Goal: Task Accomplishment & Management: Complete application form

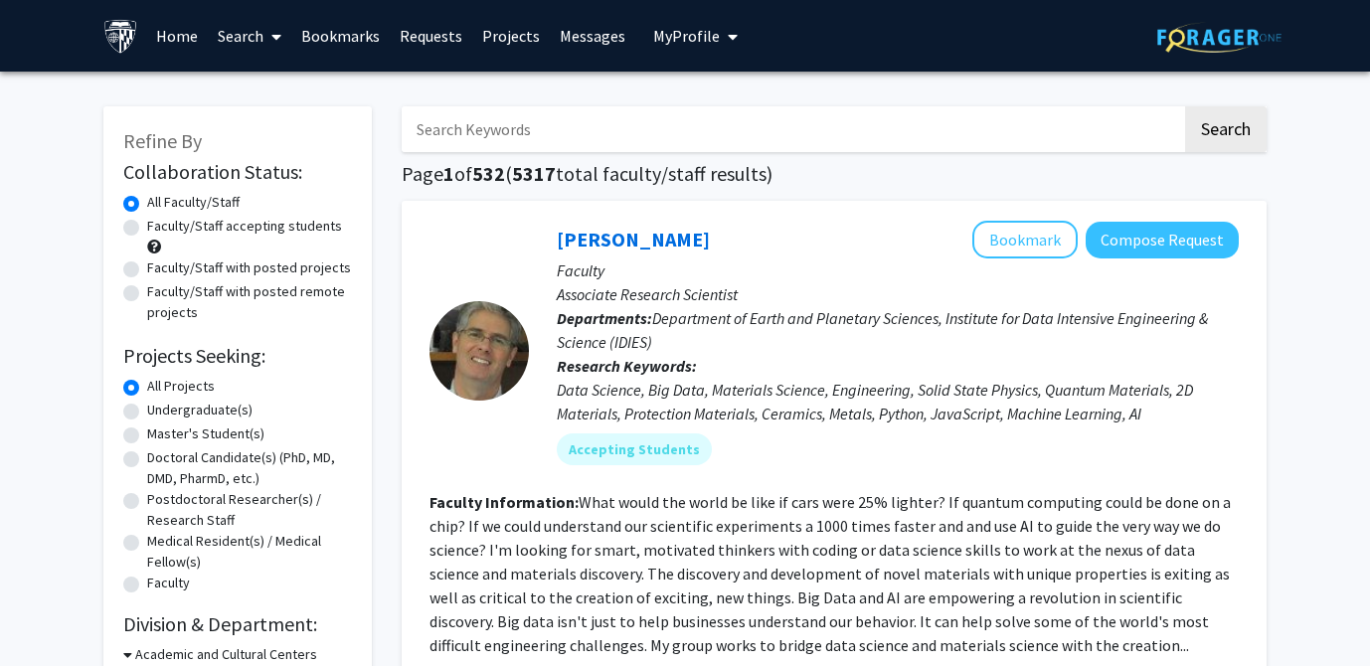
click at [294, 223] on label "Faculty/Staff accepting students" at bounding box center [244, 226] width 195 height 21
click at [160, 223] on input "Faculty/Staff accepting students" at bounding box center [153, 222] width 13 height 13
radio input "true"
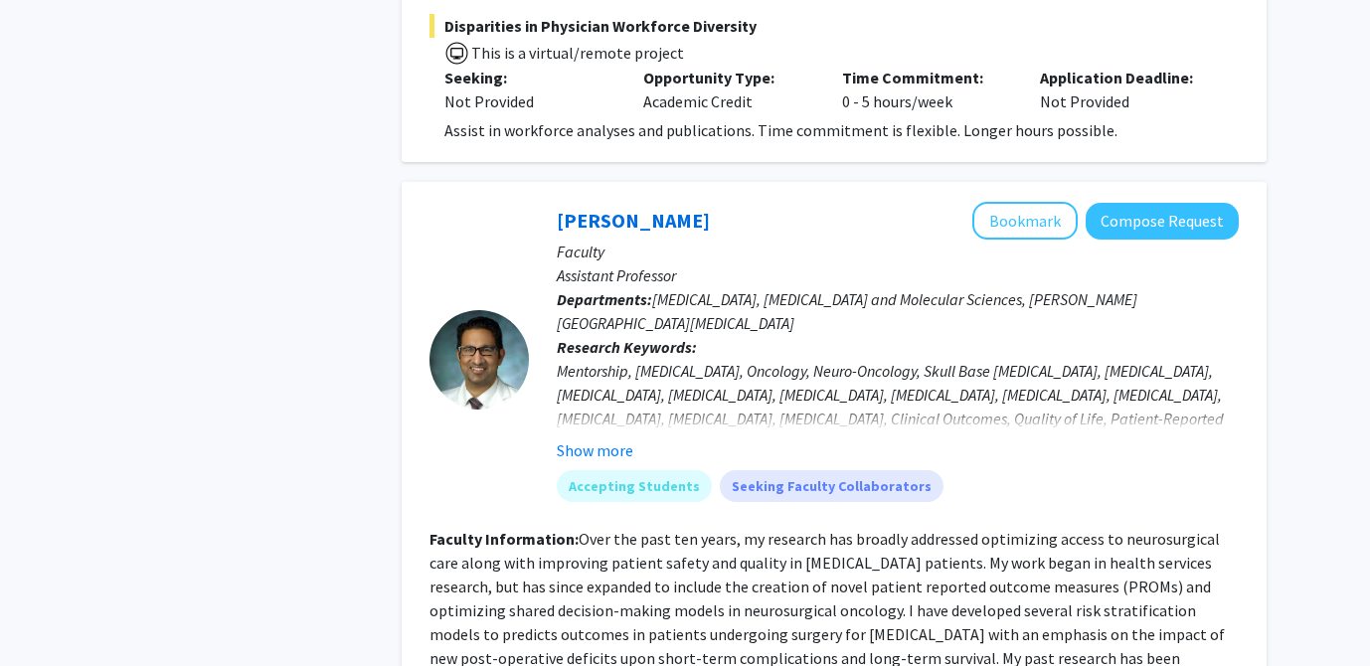
scroll to position [3302, 0]
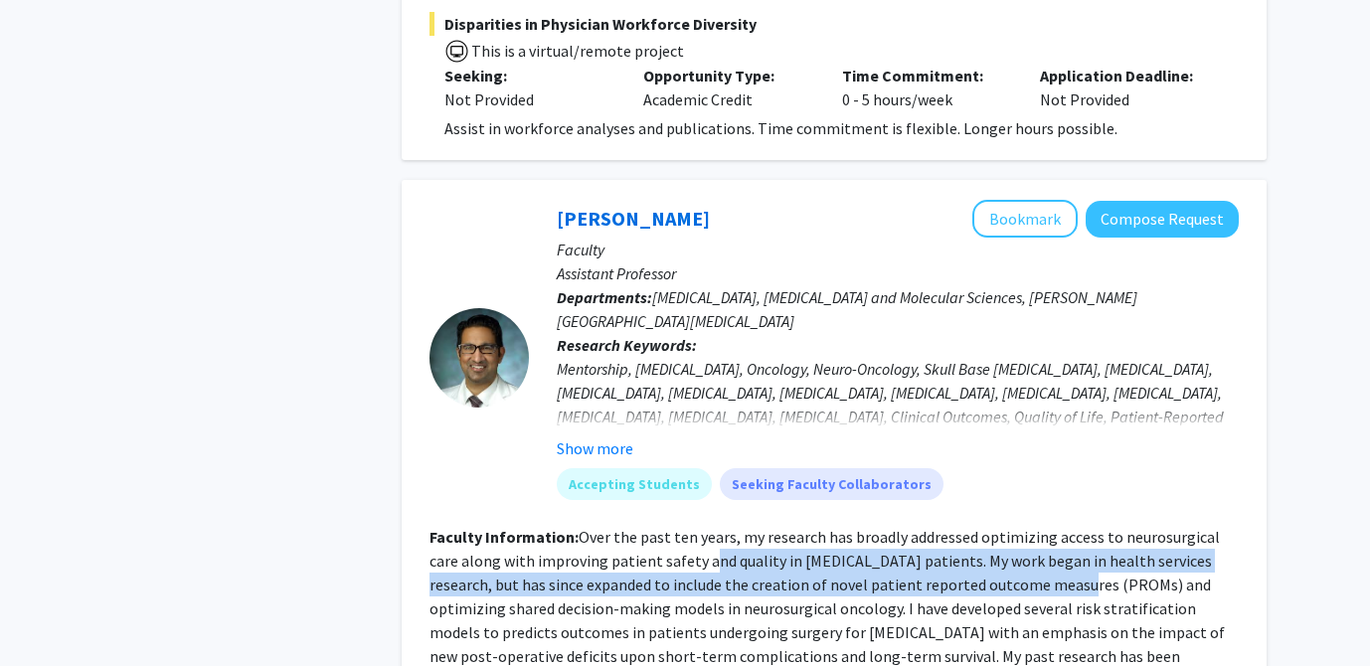
drag, startPoint x: 672, startPoint y: 431, endPoint x: 1010, endPoint y: 467, distance: 339.9
click at [1010, 527] on fg-read-more "Over the past ten years, my research has broadly addressed optimizing access to…" at bounding box center [826, 620] width 795 height 187
click at [1009, 527] on fg-read-more "Over the past ten years, my research has broadly addressed optimizing access to…" at bounding box center [826, 620] width 795 height 187
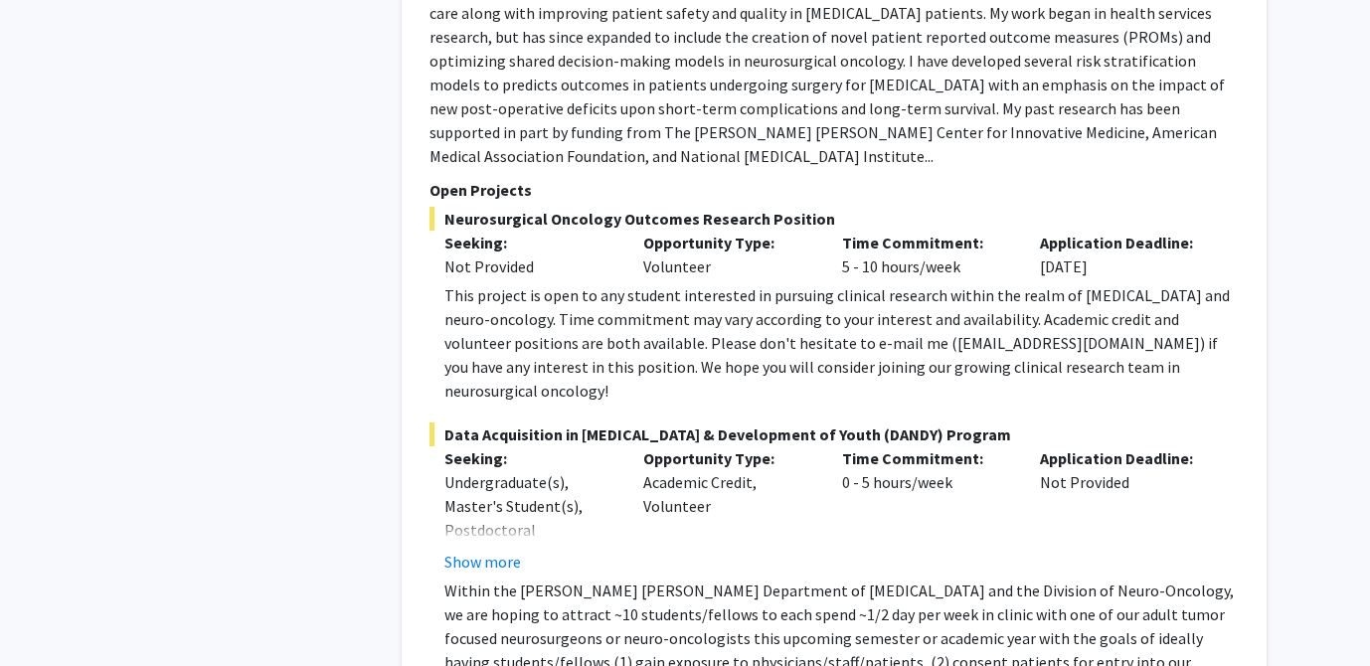
scroll to position [3861, 0]
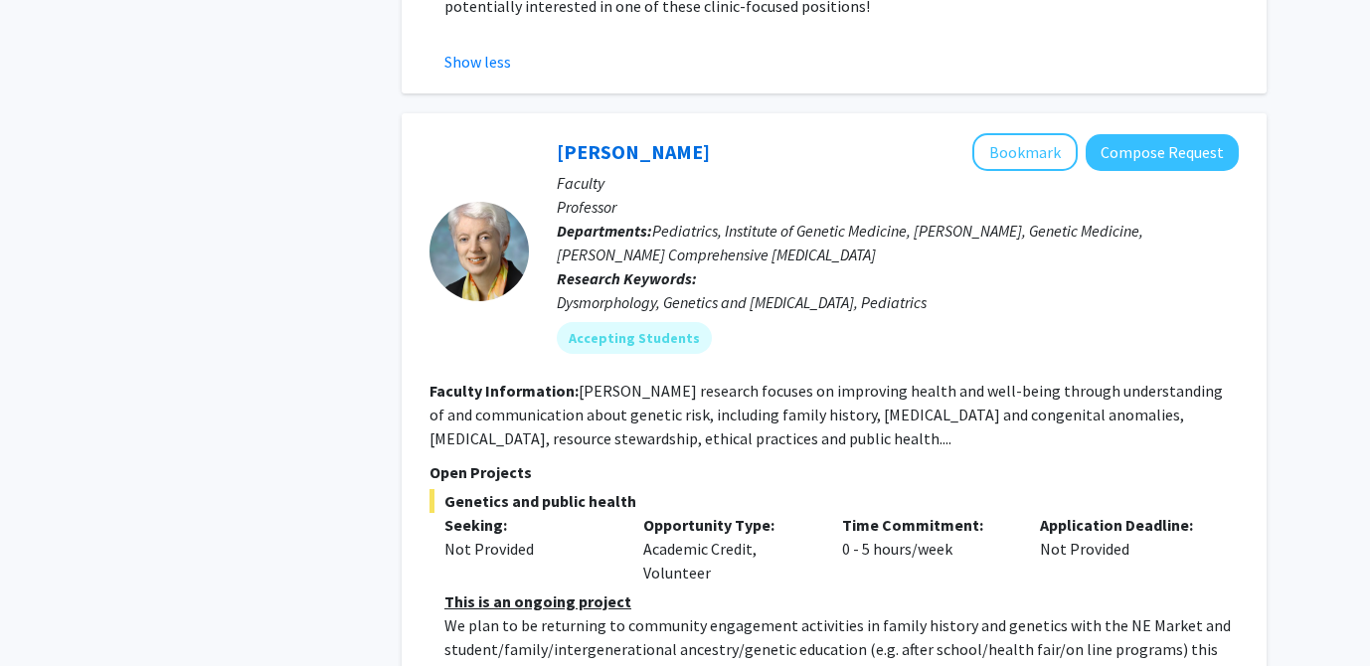
scroll to position [4748, 0]
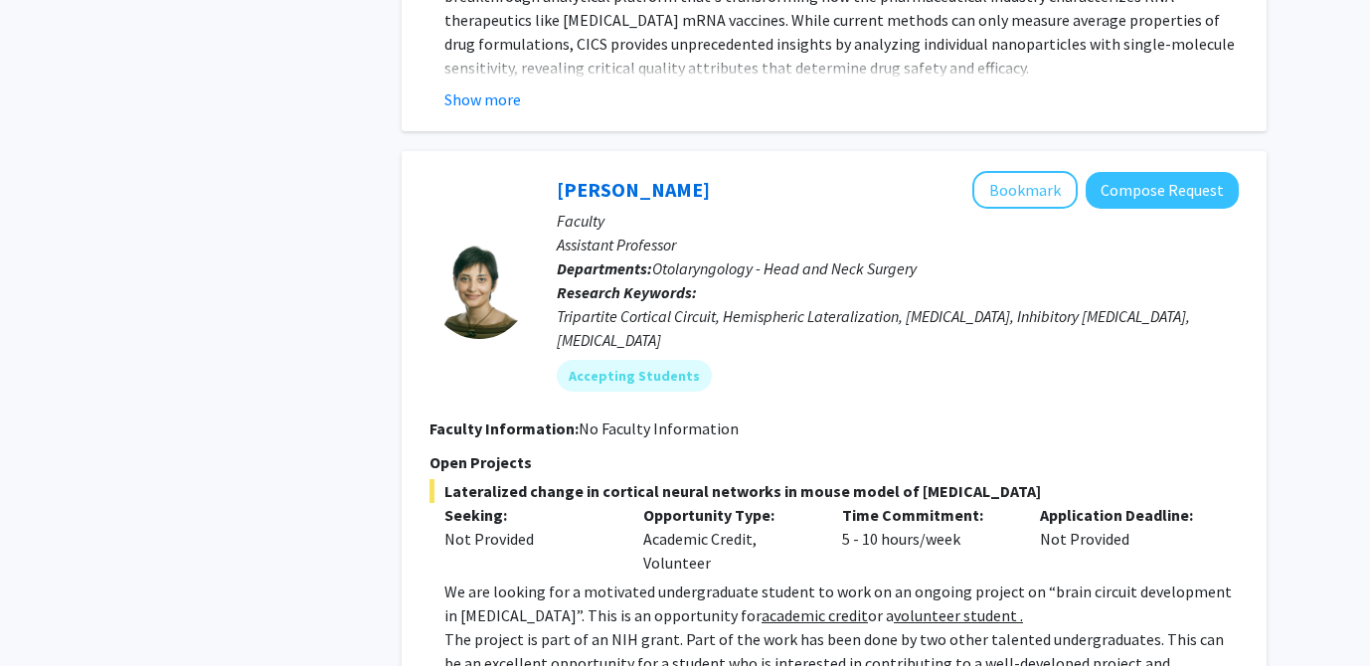
scroll to position [7421, 0]
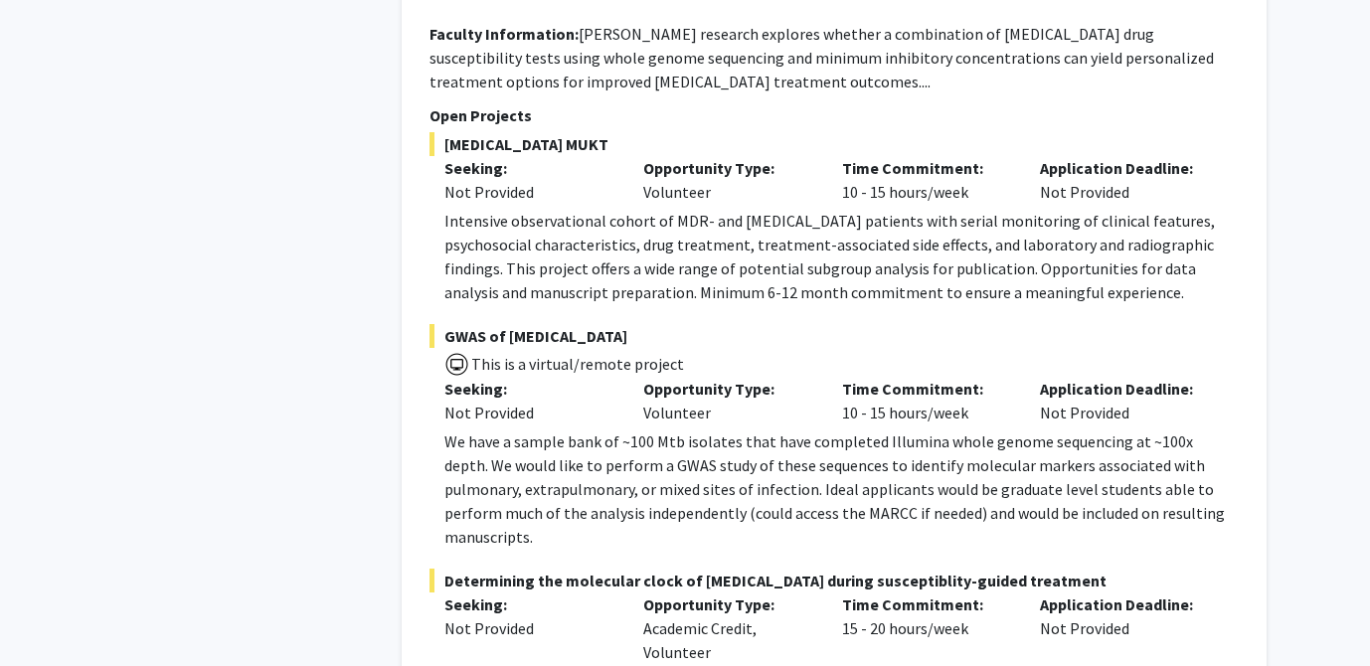
scroll to position [10227, 0]
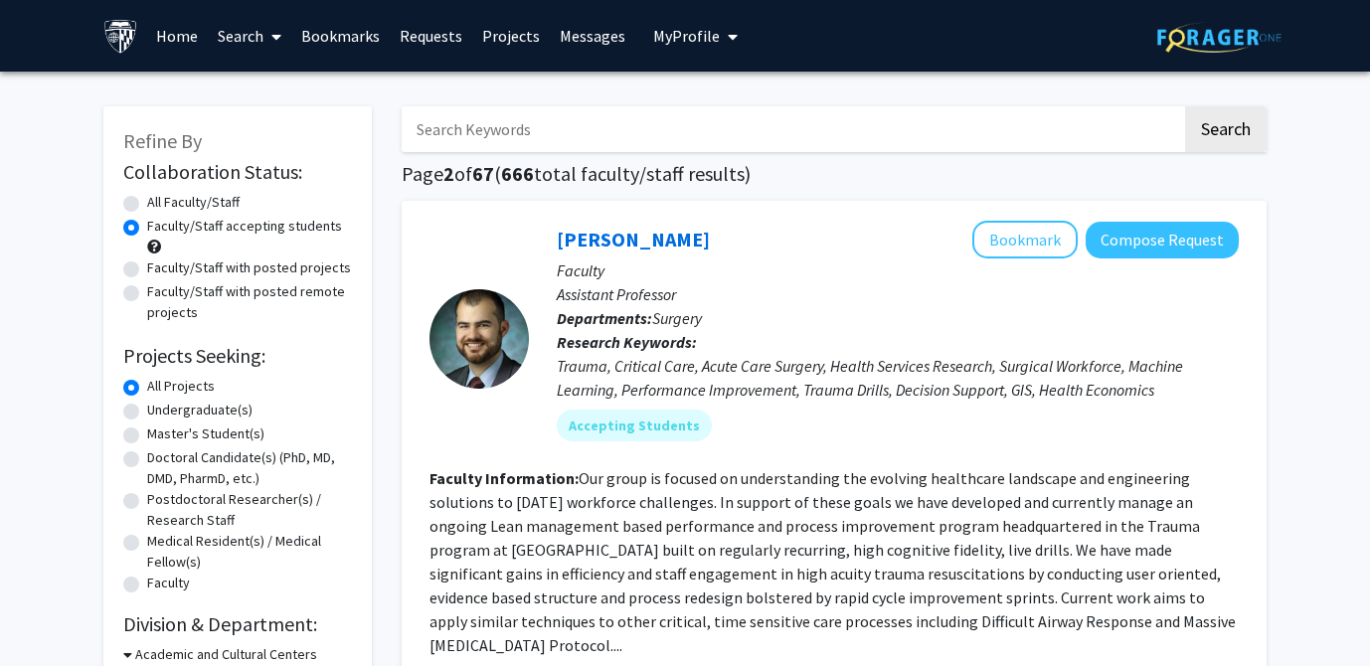
click at [674, 131] on input "Search Keywords" at bounding box center [792, 129] width 780 height 46
type input "neuro"
click at [1185, 106] on button "Search" at bounding box center [1226, 129] width 82 height 46
radio input "true"
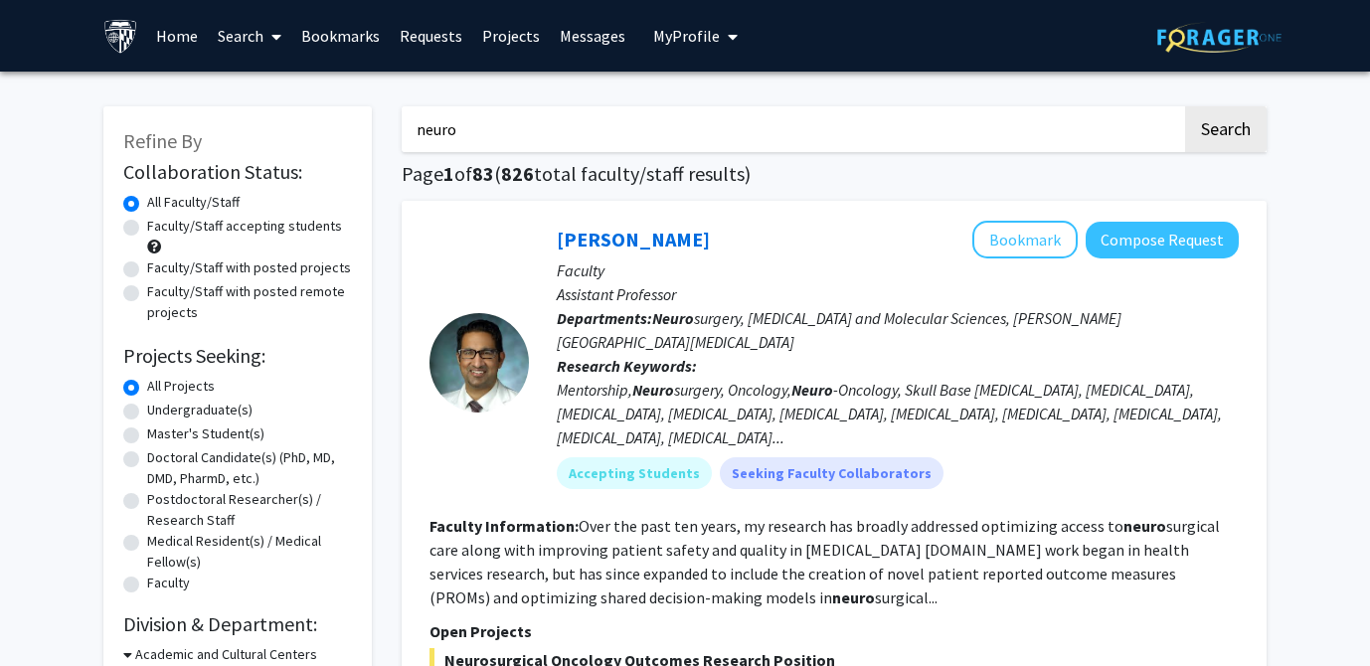
click at [296, 223] on label "Faculty/Staff accepting students" at bounding box center [244, 226] width 195 height 21
click at [160, 223] on input "Faculty/Staff accepting students" at bounding box center [153, 222] width 13 height 13
radio input "true"
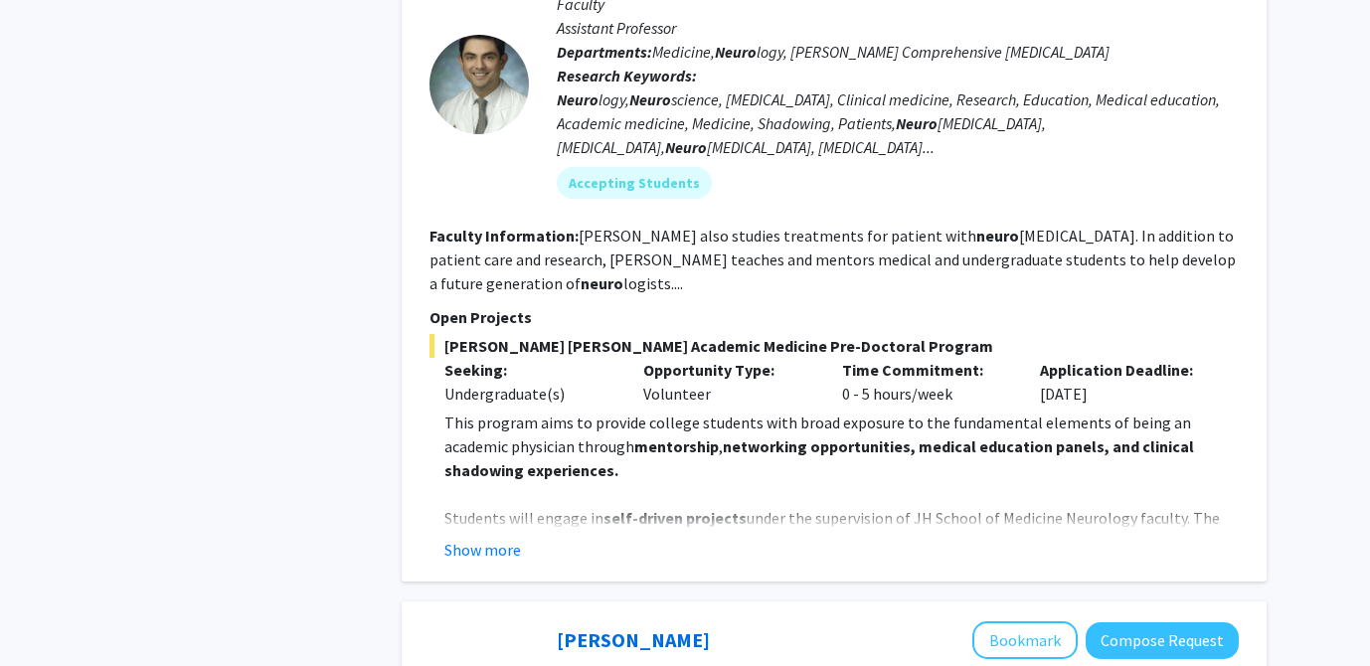
scroll to position [1283, 0]
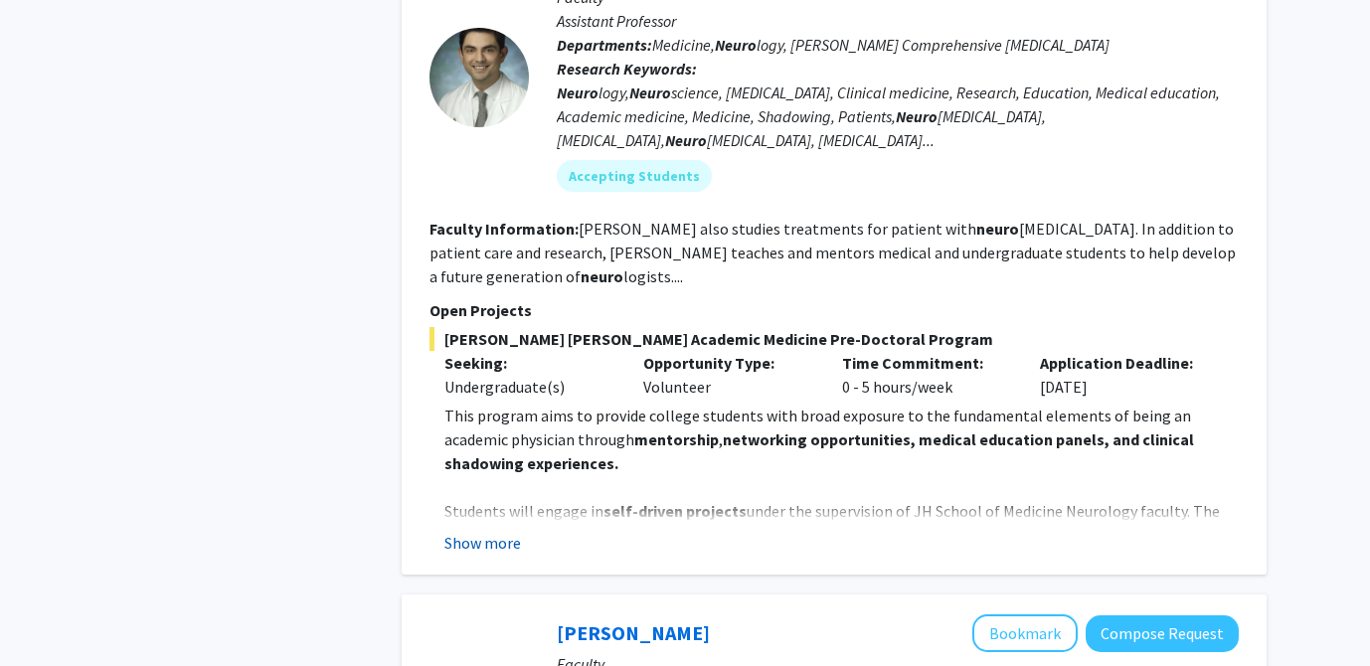
click at [488, 531] on button "Show more" at bounding box center [482, 543] width 77 height 24
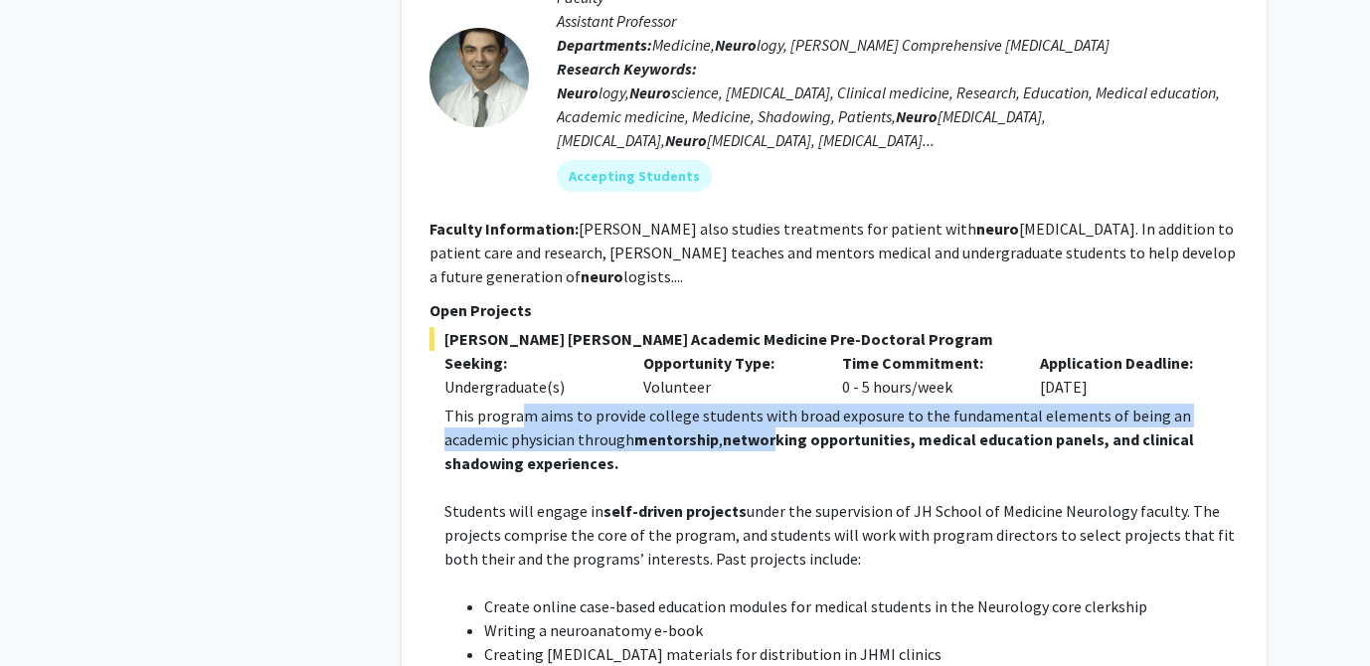
drag, startPoint x: 525, startPoint y: 392, endPoint x: 711, endPoint y: 412, distance: 187.0
click at [711, 412] on p "This program aims to provide college students with broad exposure to the fundam…" at bounding box center [841, 440] width 794 height 72
click at [711, 429] on strong "networking opportunities, medical education panels, and clinical shadowing expe…" at bounding box center [819, 451] width 750 height 44
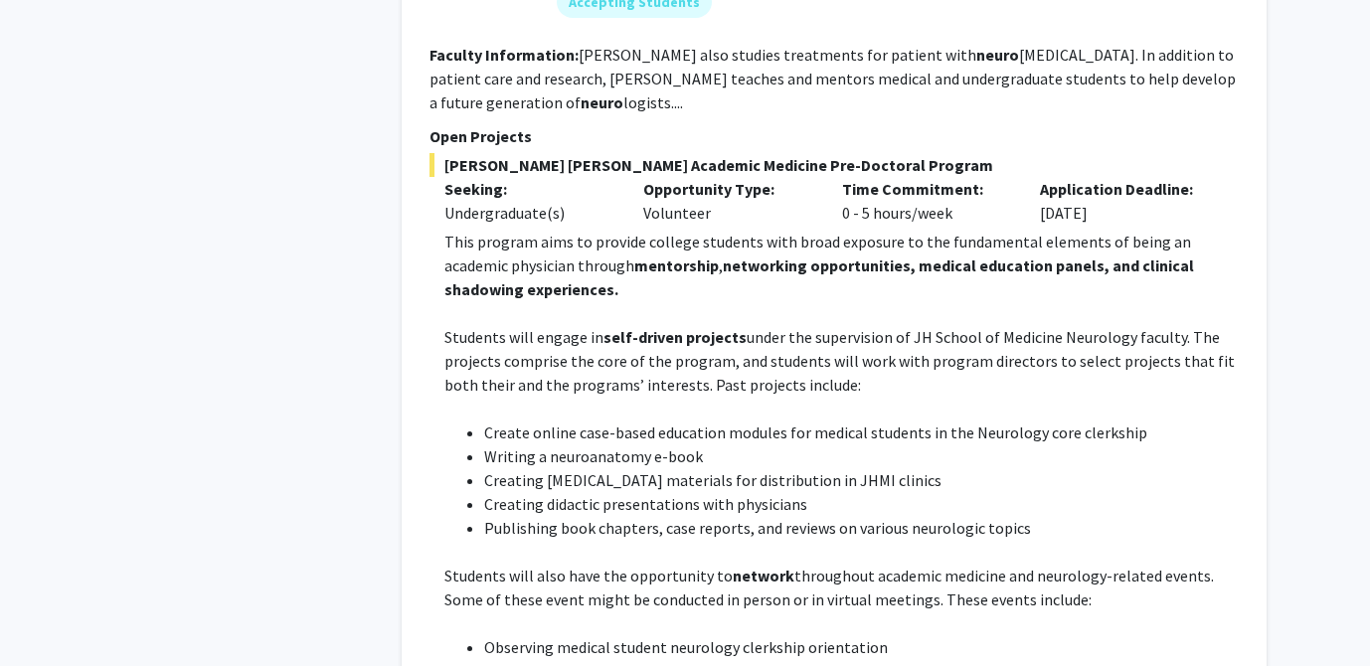
scroll to position [1458, 0]
drag, startPoint x: 599, startPoint y: 400, endPoint x: 893, endPoint y: 405, distance: 293.3
click at [893, 420] on li "Create online case-based education modules for medical students in the Neurolog…" at bounding box center [861, 432] width 755 height 24
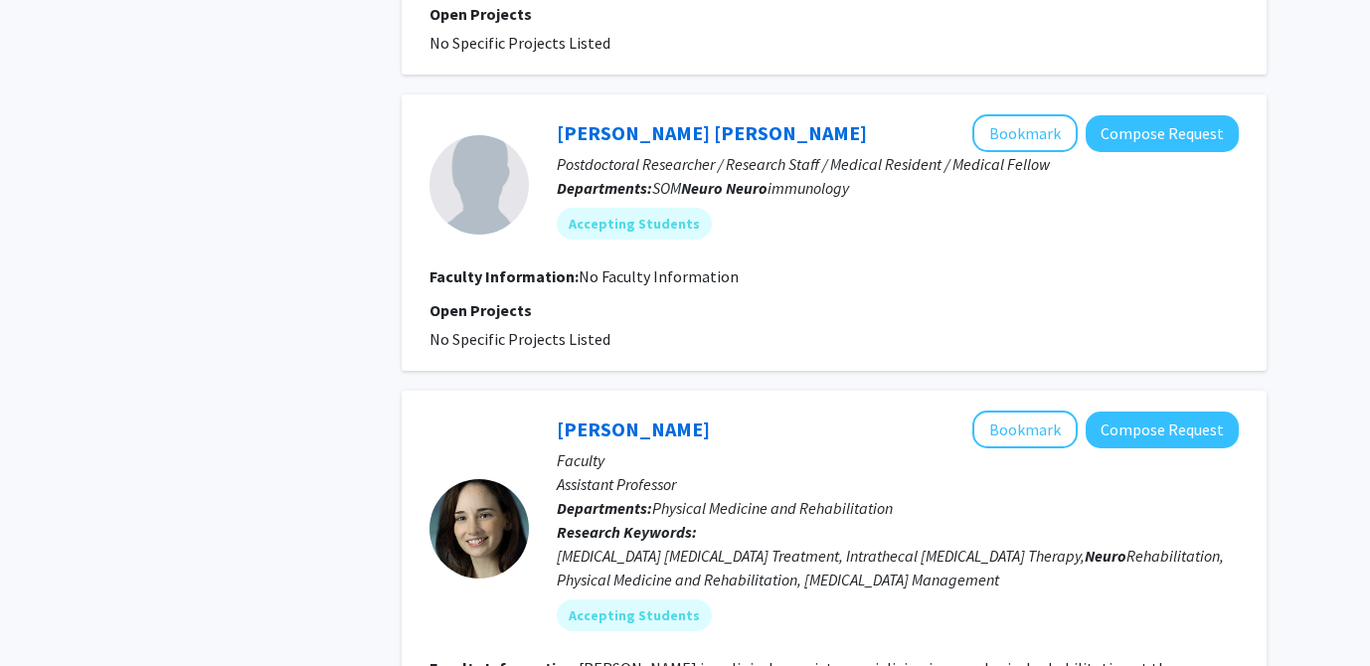
scroll to position [5317, 0]
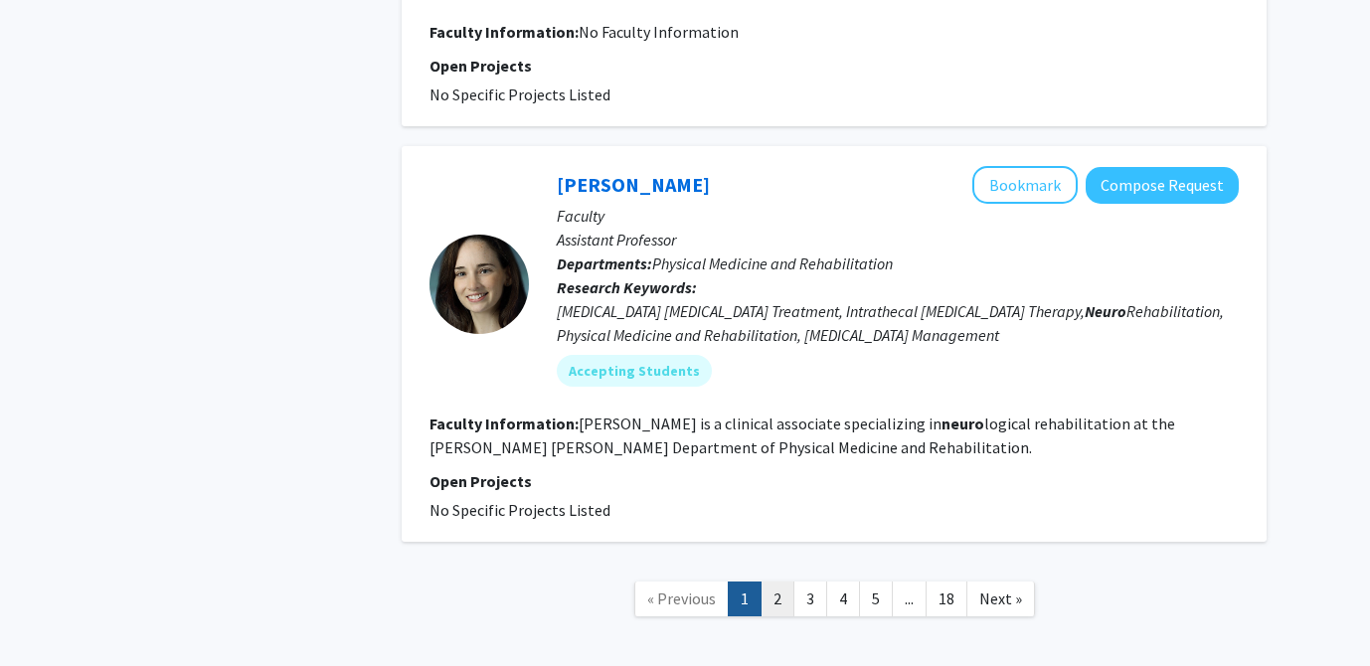
click at [782, 582] on link "2" at bounding box center [778, 599] width 34 height 35
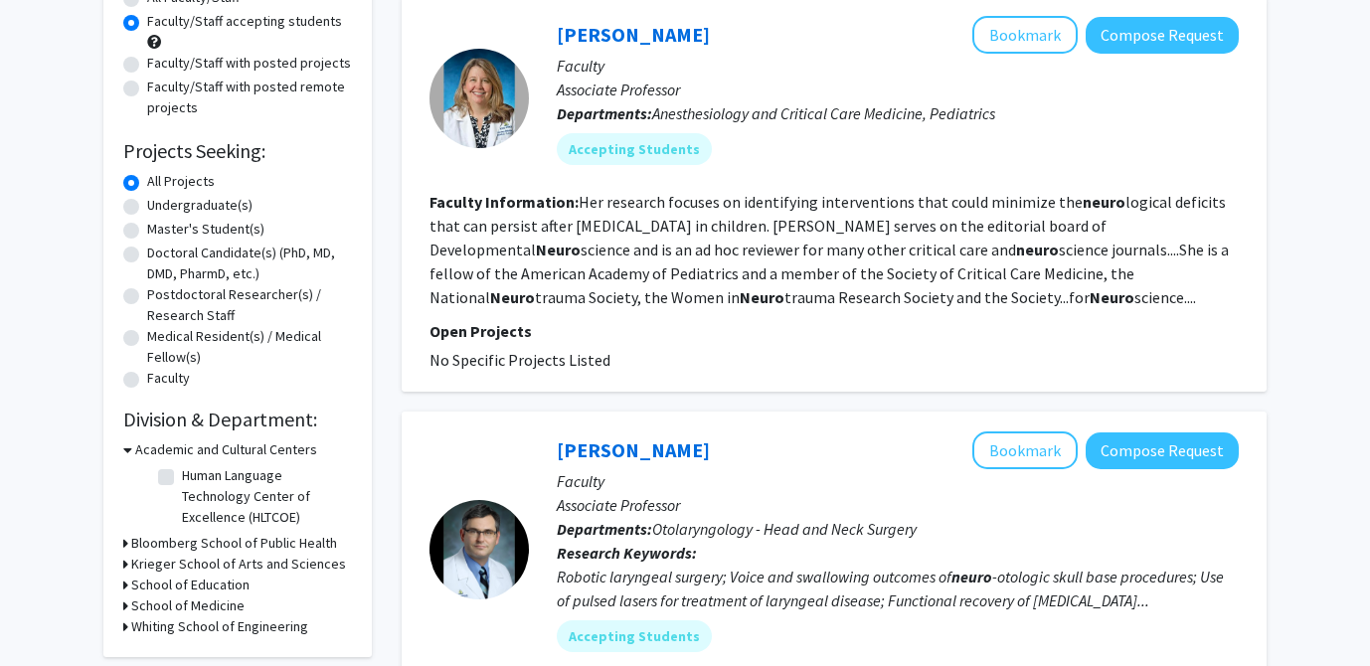
scroll to position [150, 0]
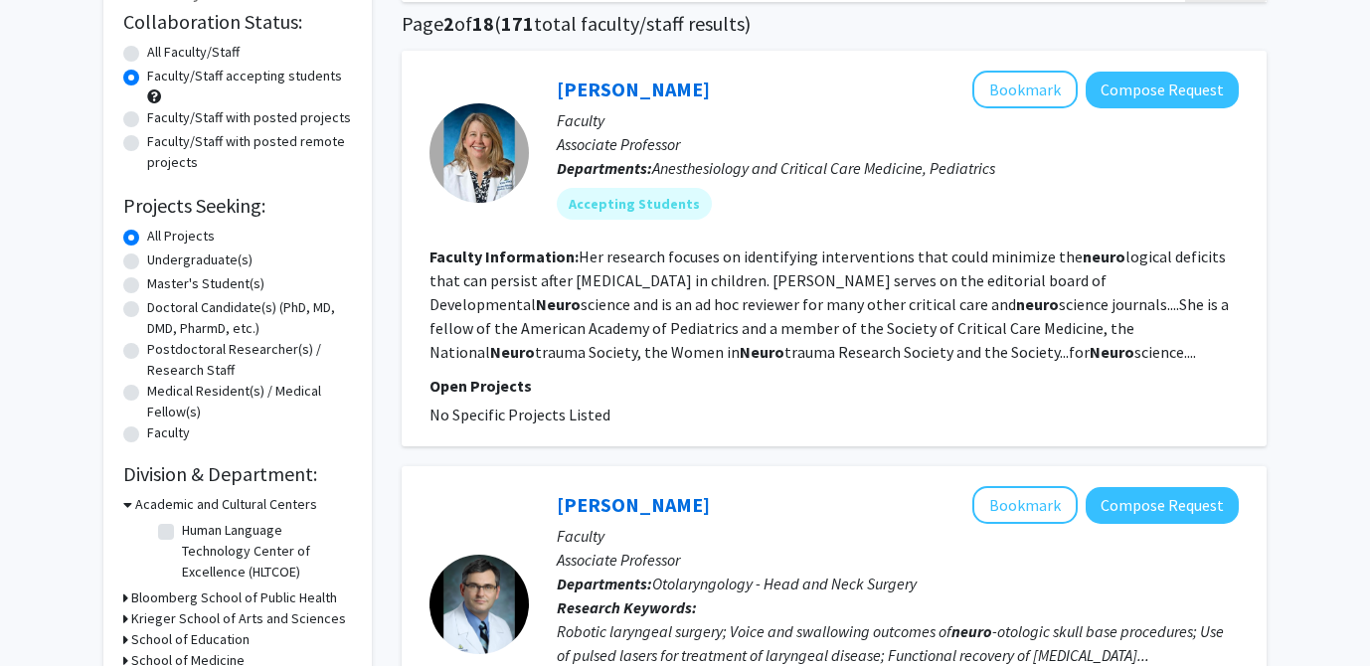
click at [217, 118] on label "Faculty/Staff with posted projects" at bounding box center [249, 117] width 204 height 21
click at [160, 118] on input "Faculty/Staff with posted projects" at bounding box center [153, 113] width 13 height 13
radio input "true"
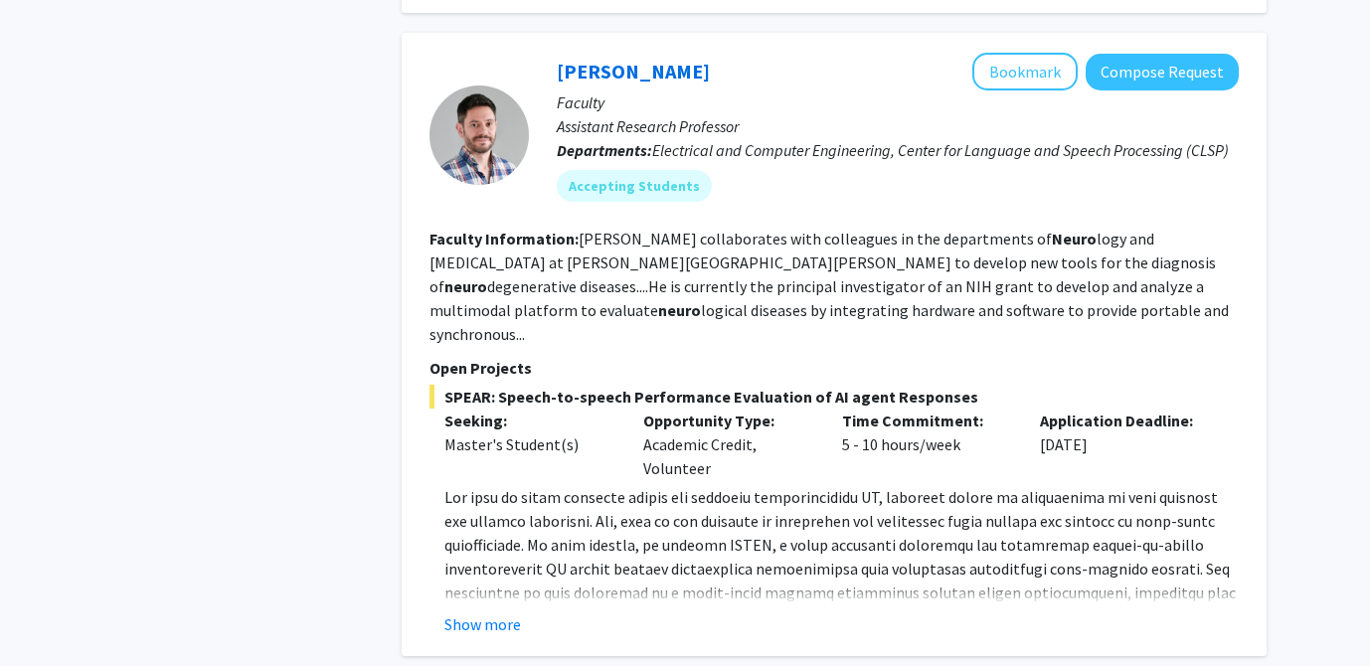
scroll to position [2434, 0]
drag, startPoint x: 492, startPoint y: 574, endPoint x: 396, endPoint y: 317, distance: 274.0
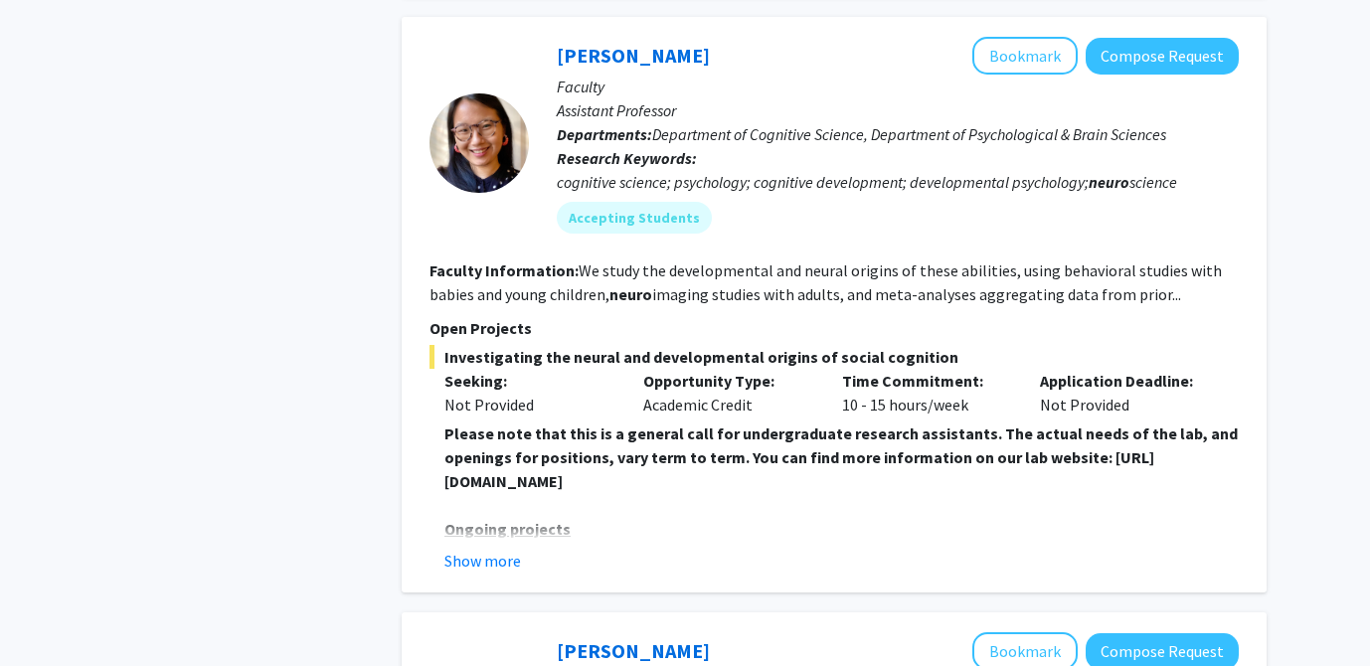
scroll to position [3096, 0]
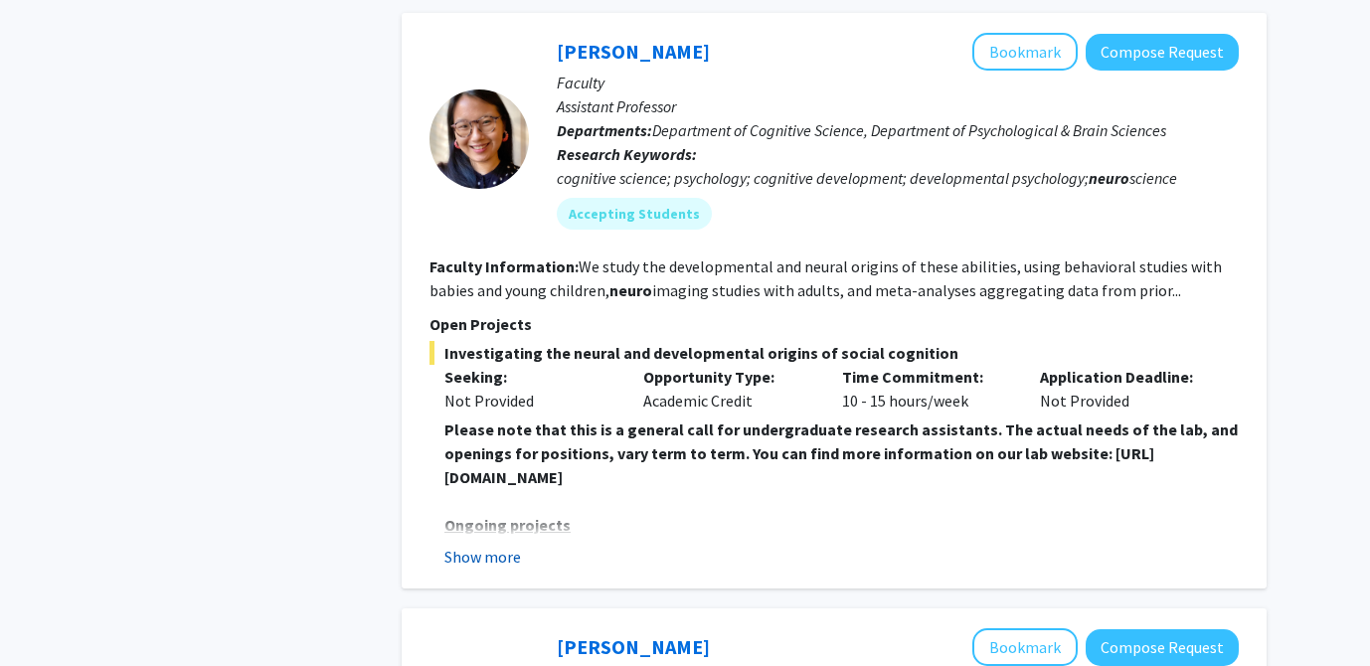
click at [478, 545] on button "Show more" at bounding box center [482, 557] width 77 height 24
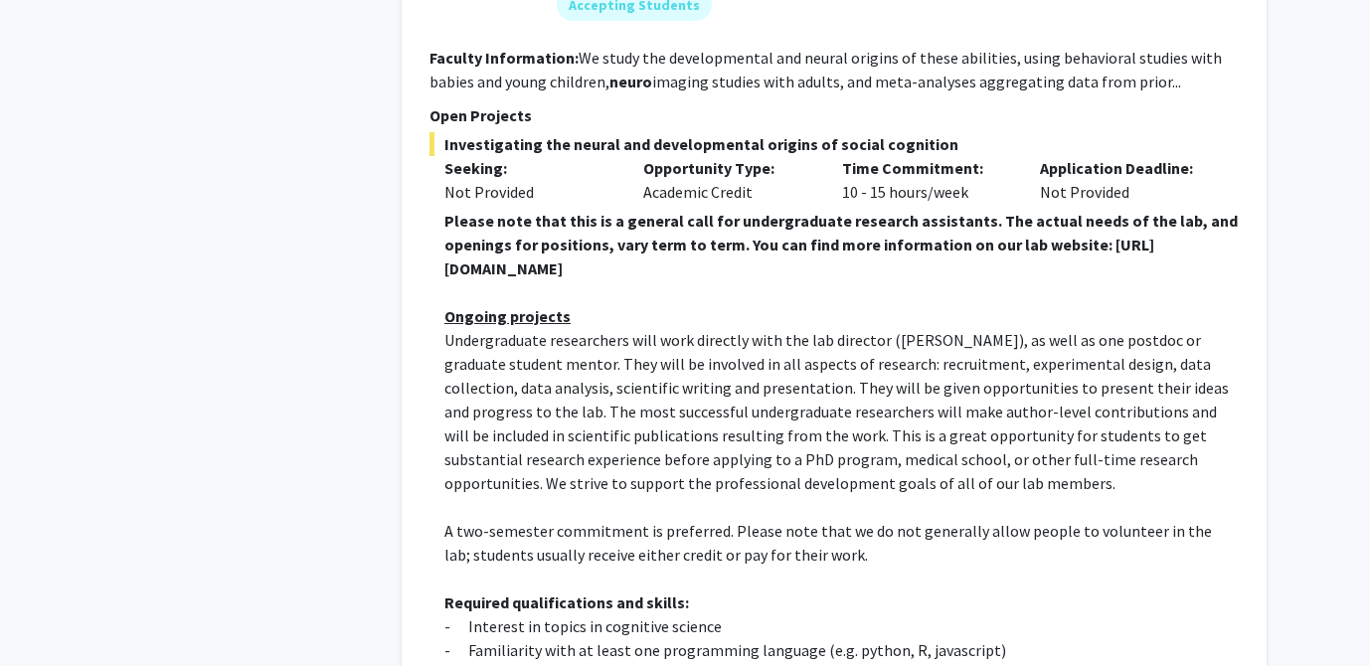
scroll to position [3307, 0]
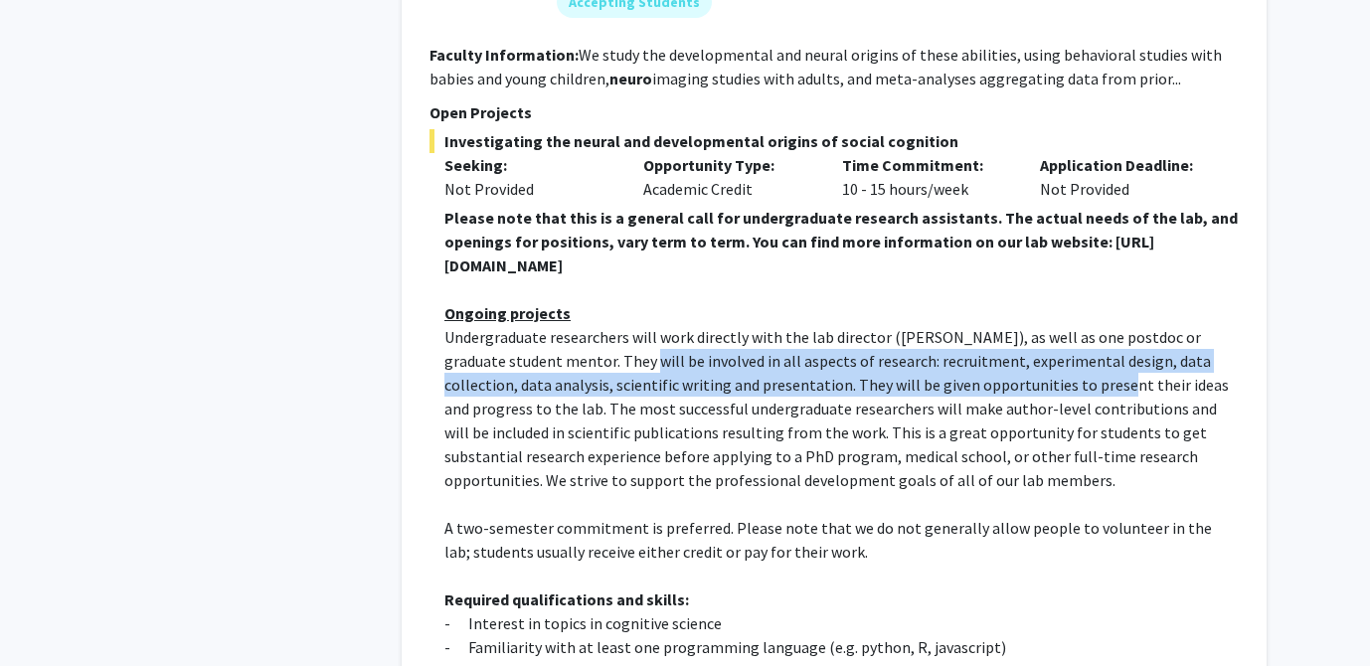
drag, startPoint x: 591, startPoint y: 313, endPoint x: 1009, endPoint y: 347, distance: 419.9
click at [1009, 347] on p "Undergraduate researchers will work directly with the lab director ([PERSON_NAM…" at bounding box center [841, 408] width 794 height 167
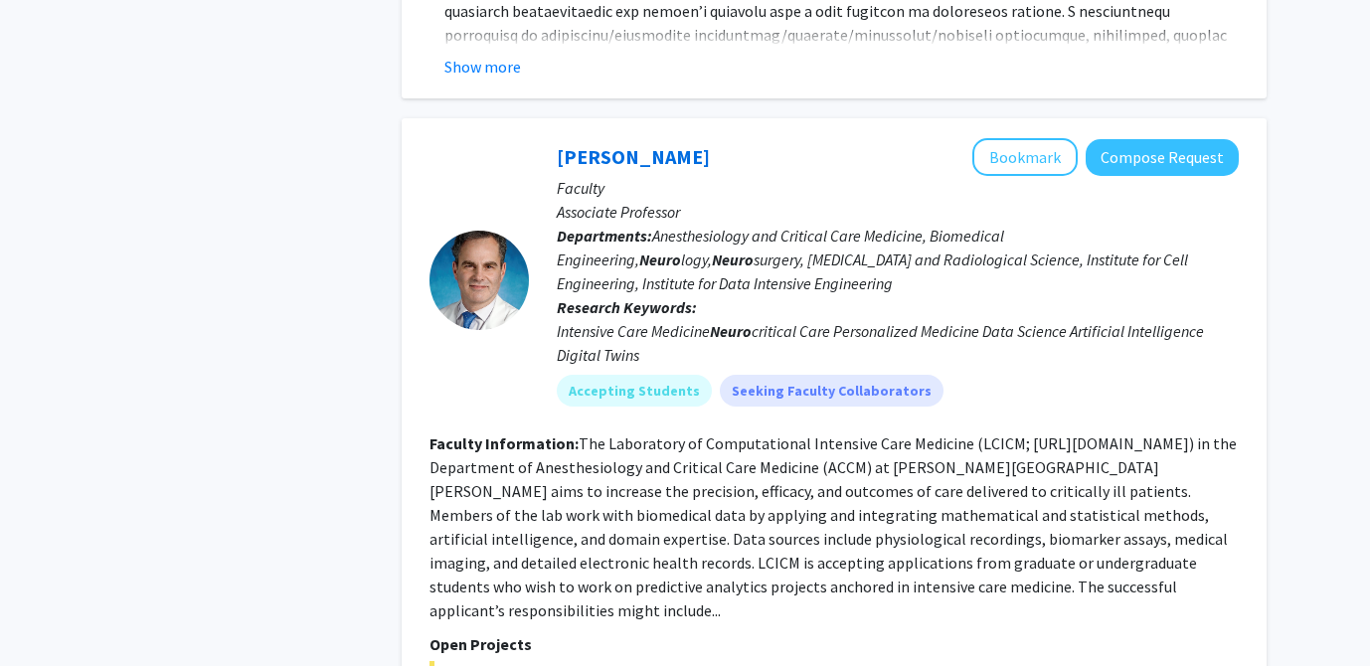
scroll to position [6065, 0]
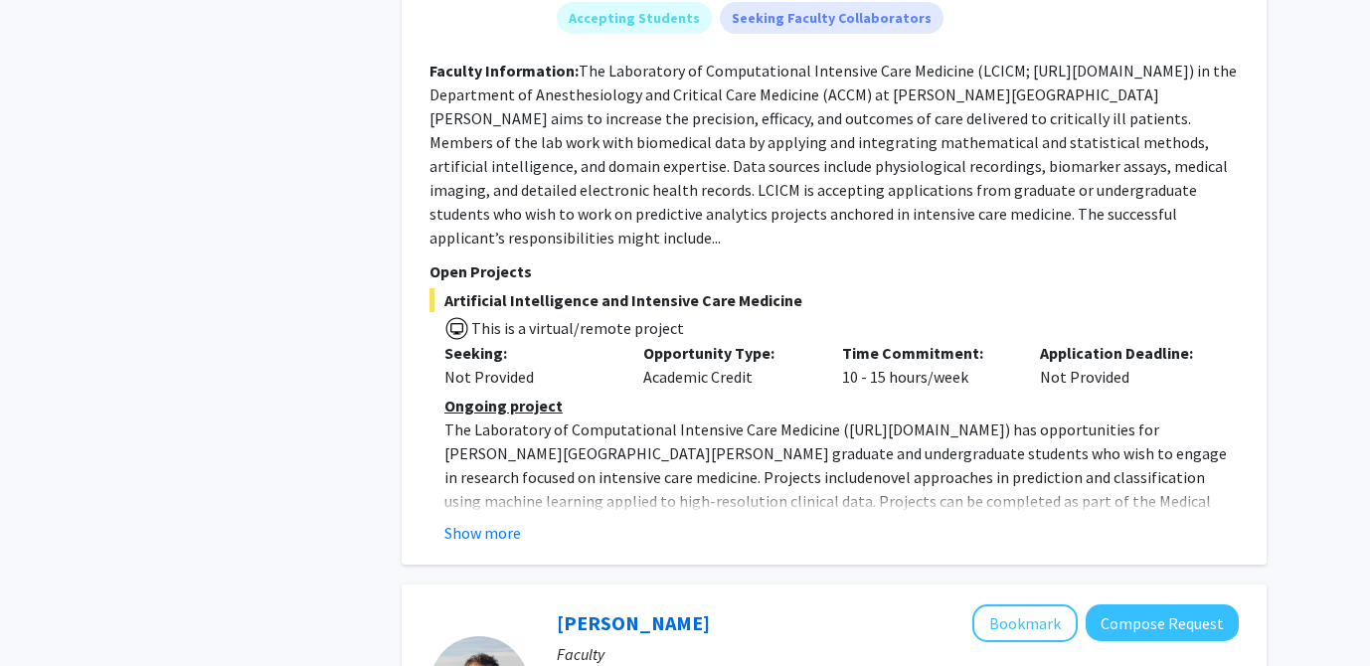
click at [465, 452] on div "[PERSON_NAME] Bookmark Compose Request Faculty Associate Professor Departments:…" at bounding box center [834, 155] width 865 height 819
click at [472, 521] on button "Show more" at bounding box center [482, 533] width 77 height 24
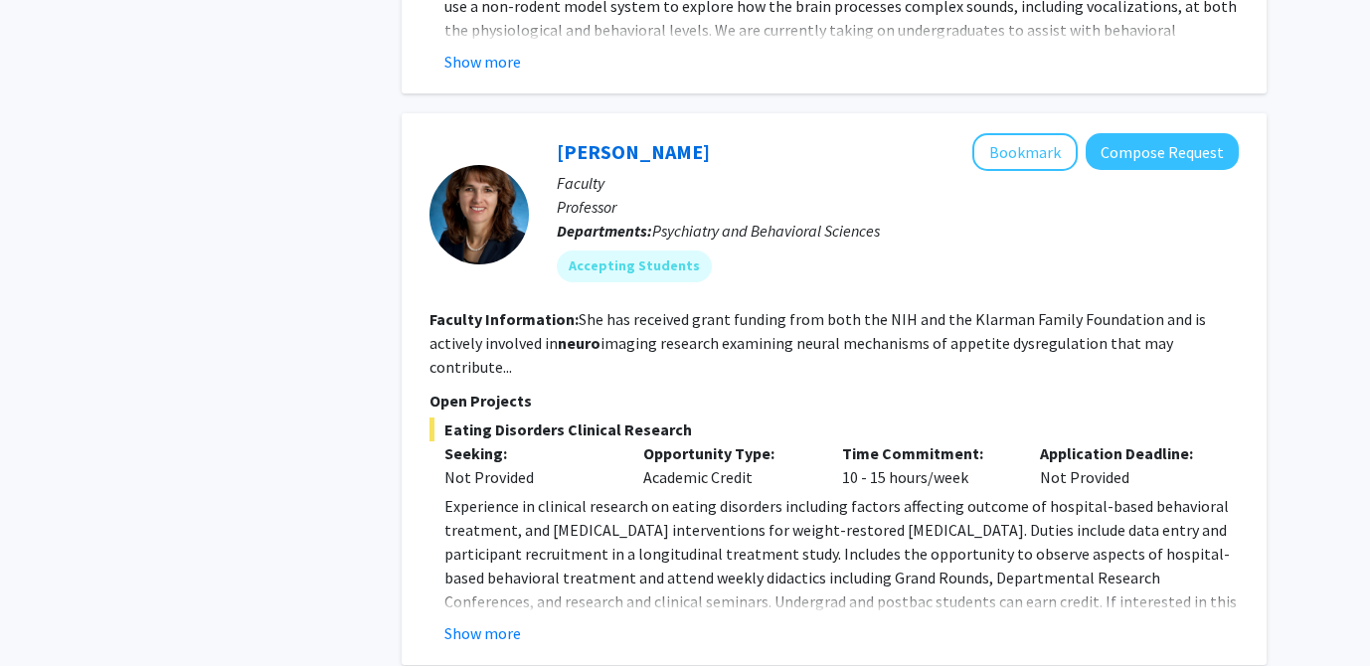
scroll to position [7267, 0]
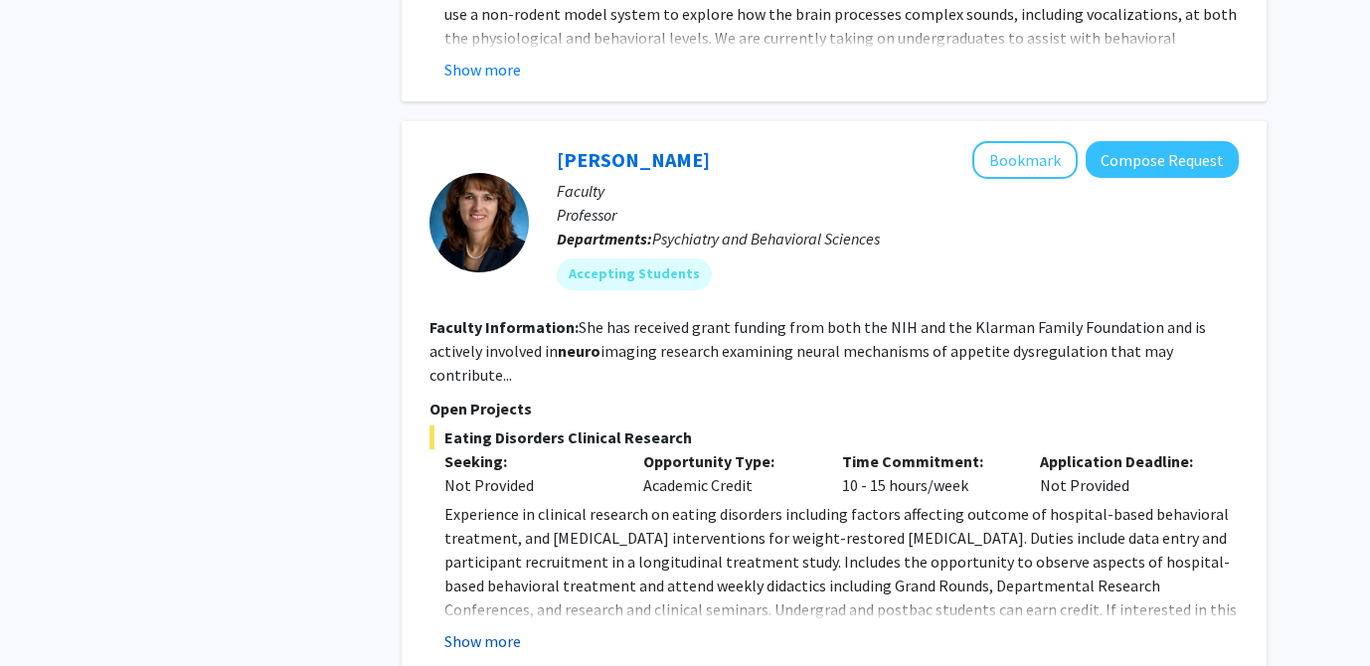
click at [469, 629] on button "Show more" at bounding box center [482, 641] width 77 height 24
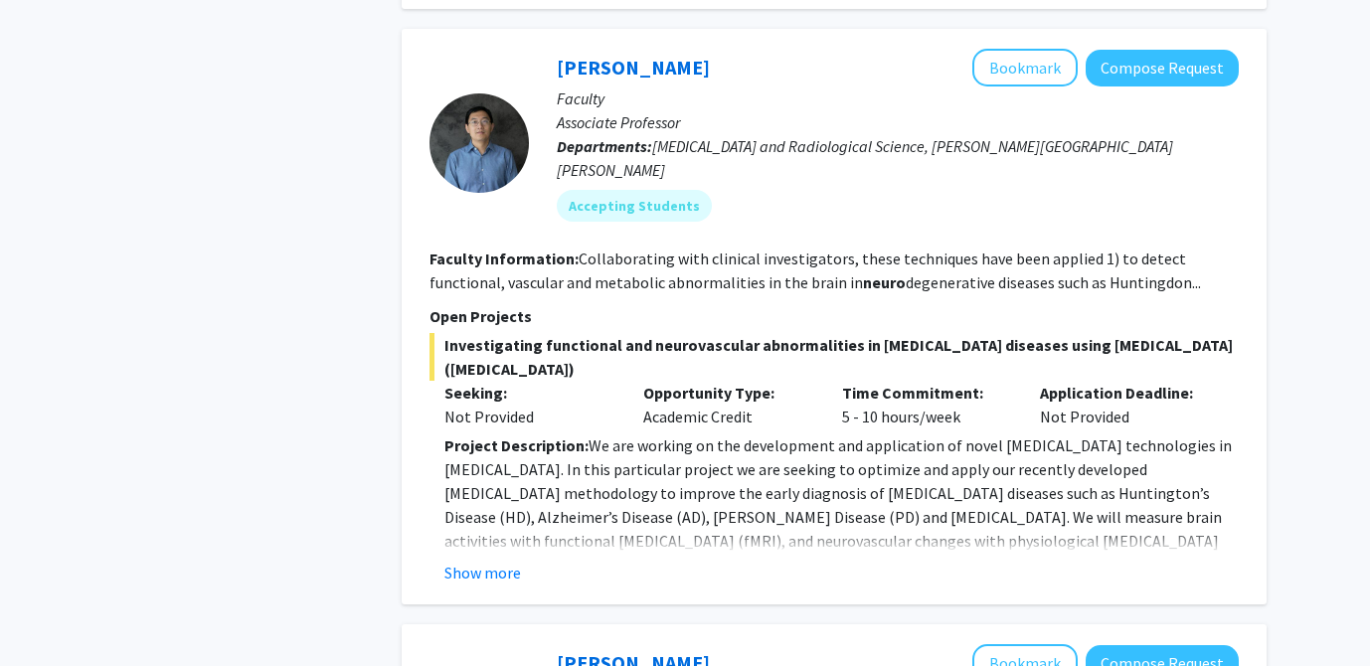
scroll to position [1313, 0]
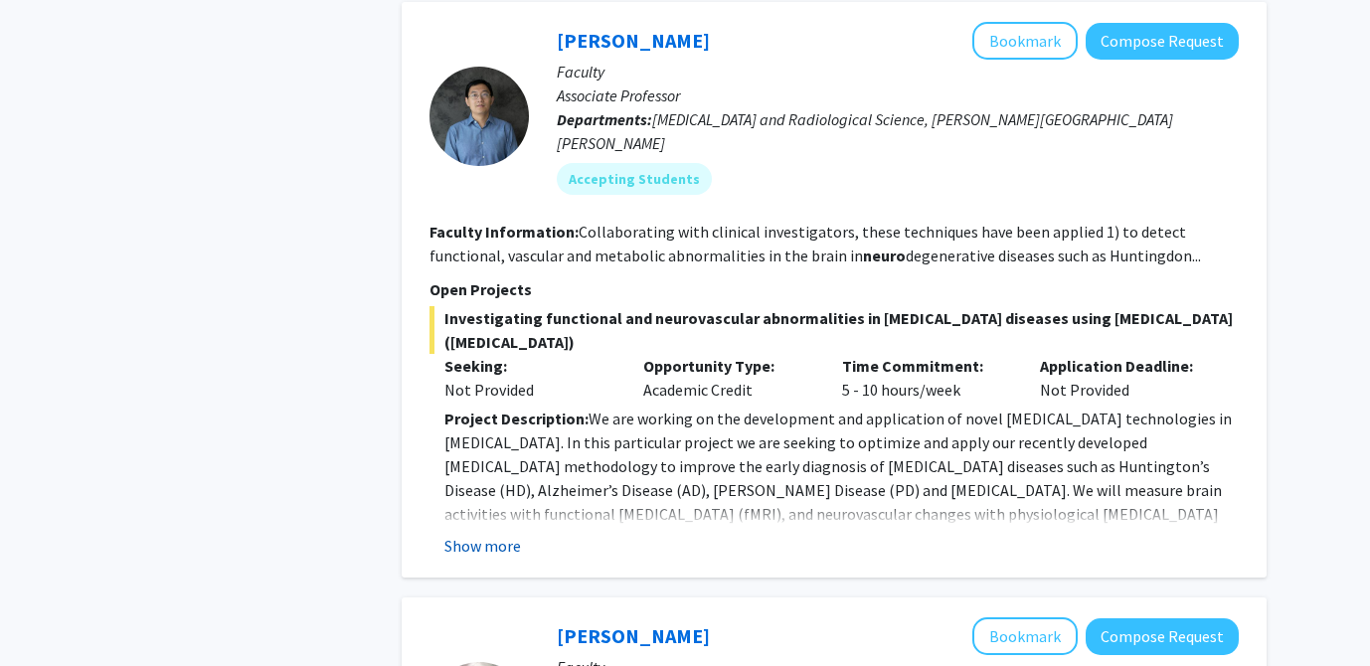
click at [489, 534] on button "Show more" at bounding box center [482, 546] width 77 height 24
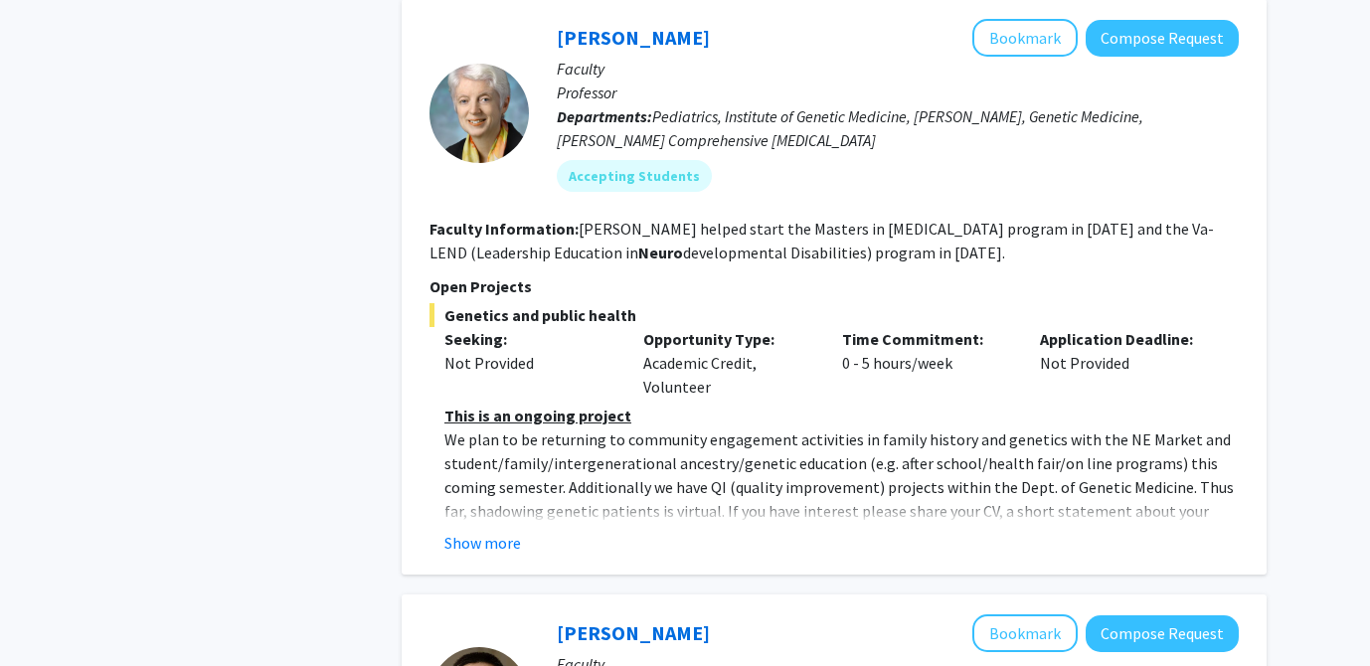
scroll to position [2517, 0]
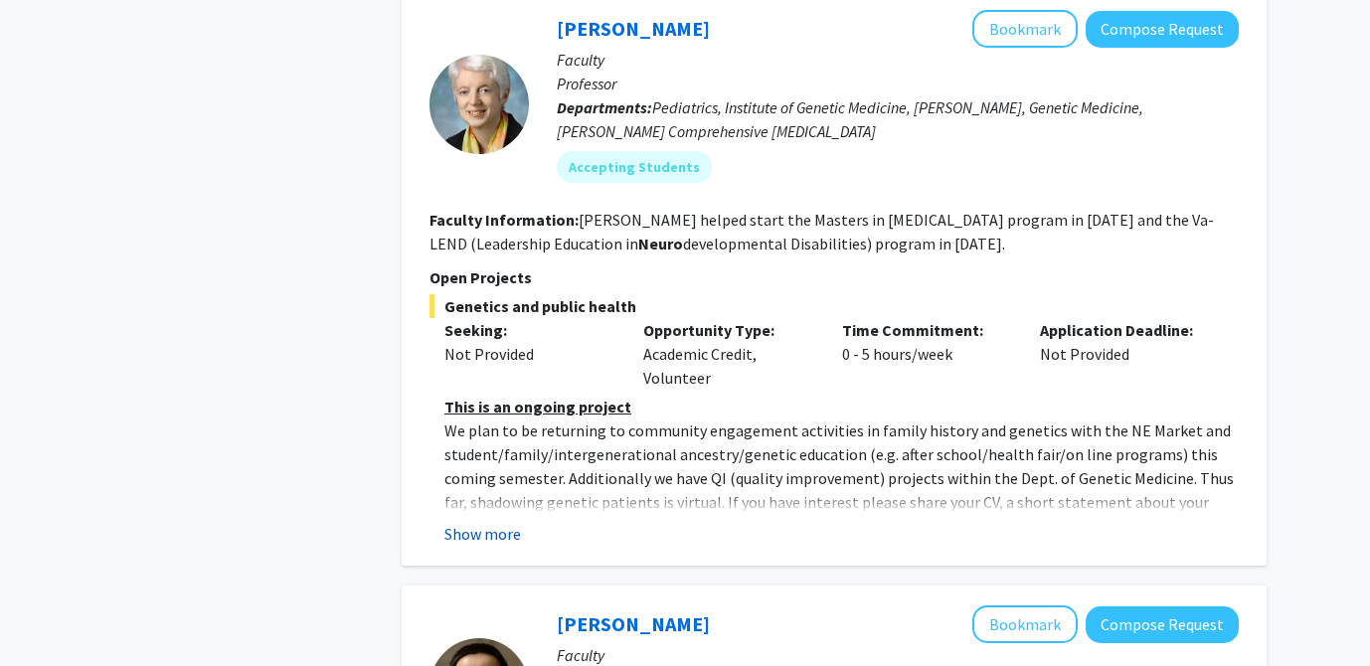
click at [486, 522] on button "Show more" at bounding box center [482, 534] width 77 height 24
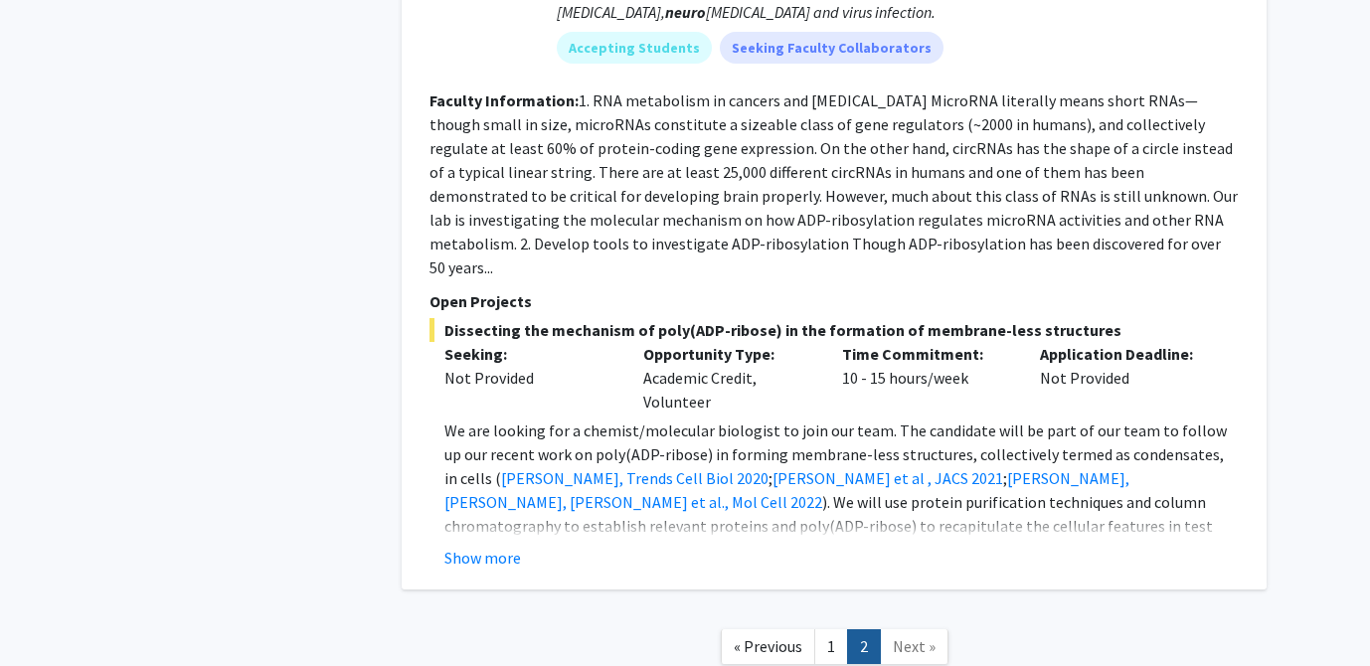
scroll to position [3915, 0]
click at [471, 546] on button "Show more" at bounding box center [482, 558] width 77 height 24
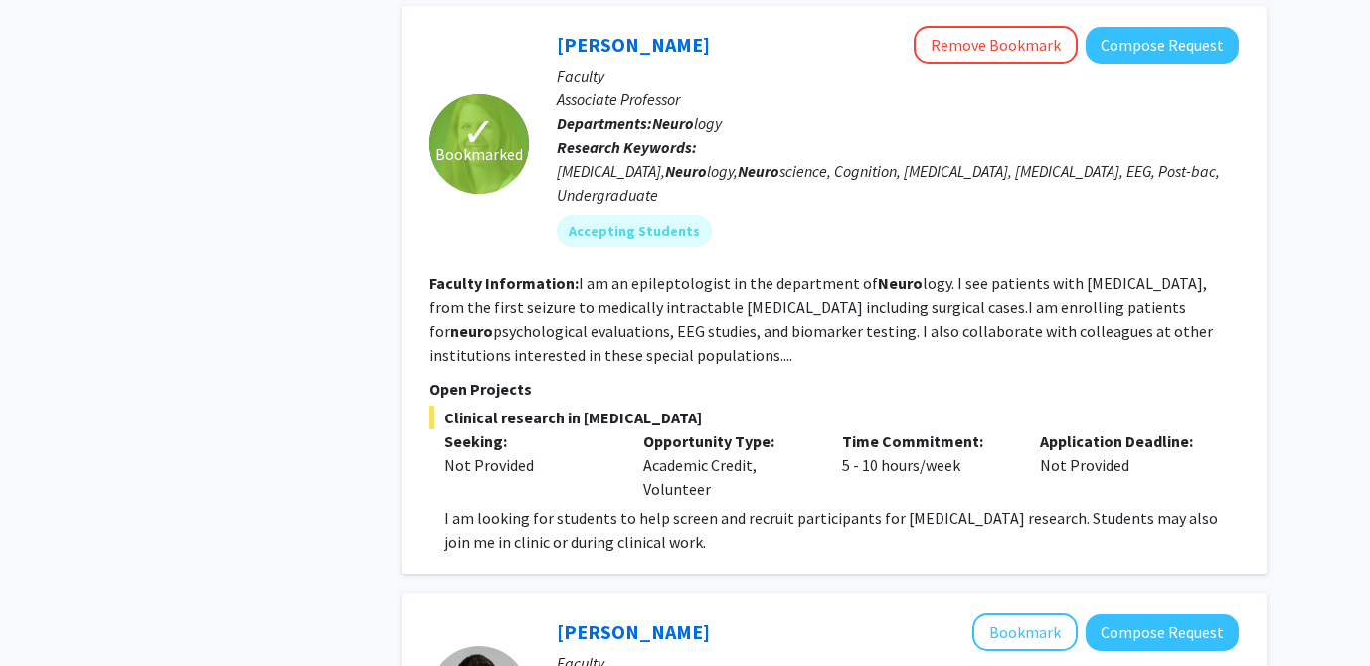
scroll to position [1870, 0]
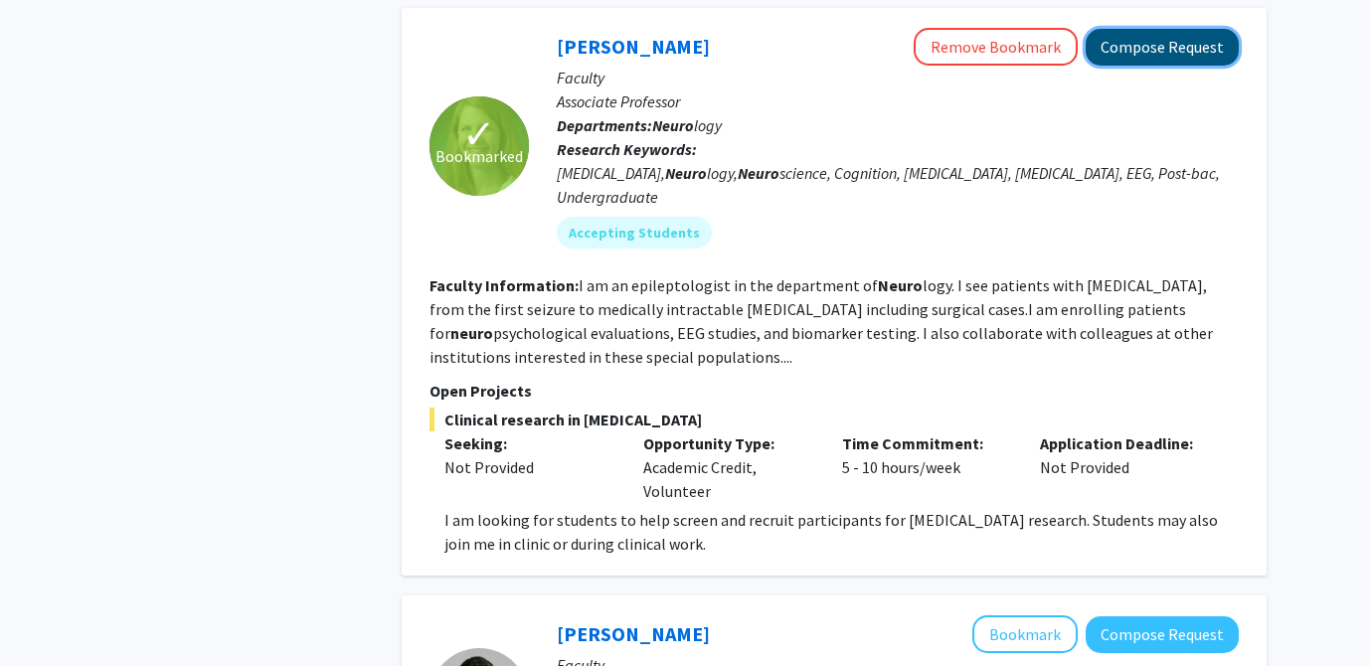
click at [1153, 31] on button "Compose Request" at bounding box center [1162, 47] width 153 height 37
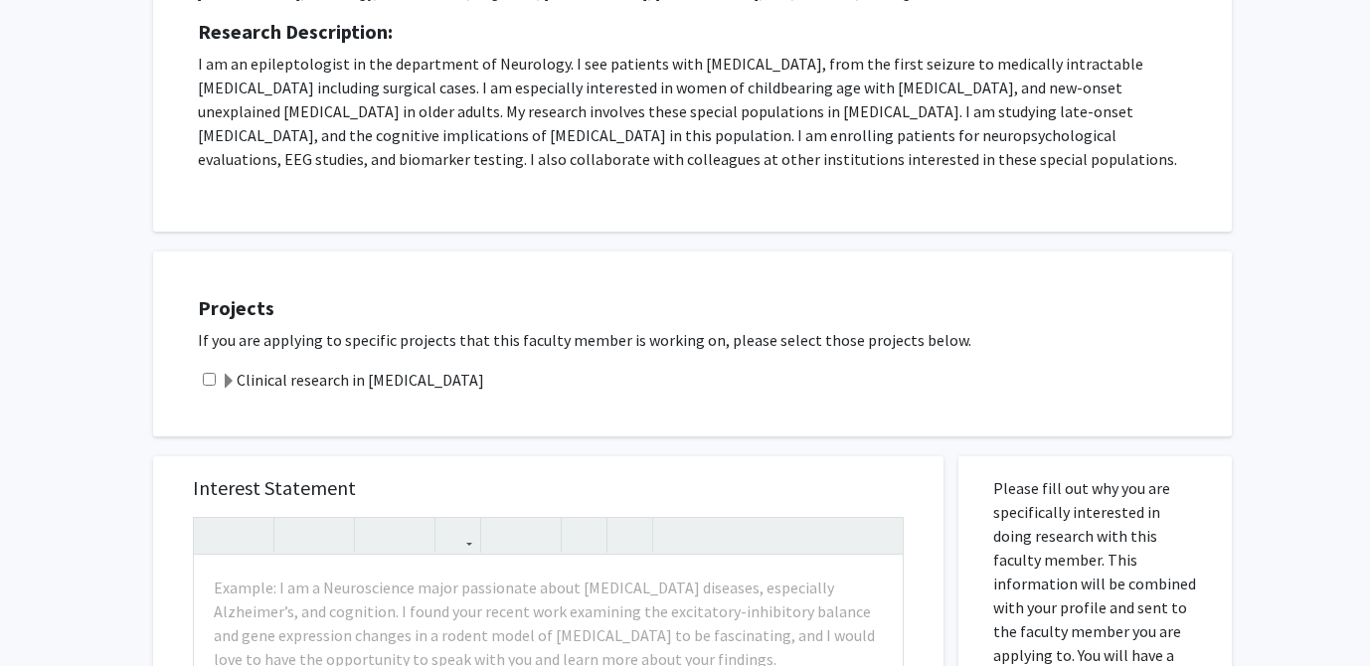
scroll to position [23, 0]
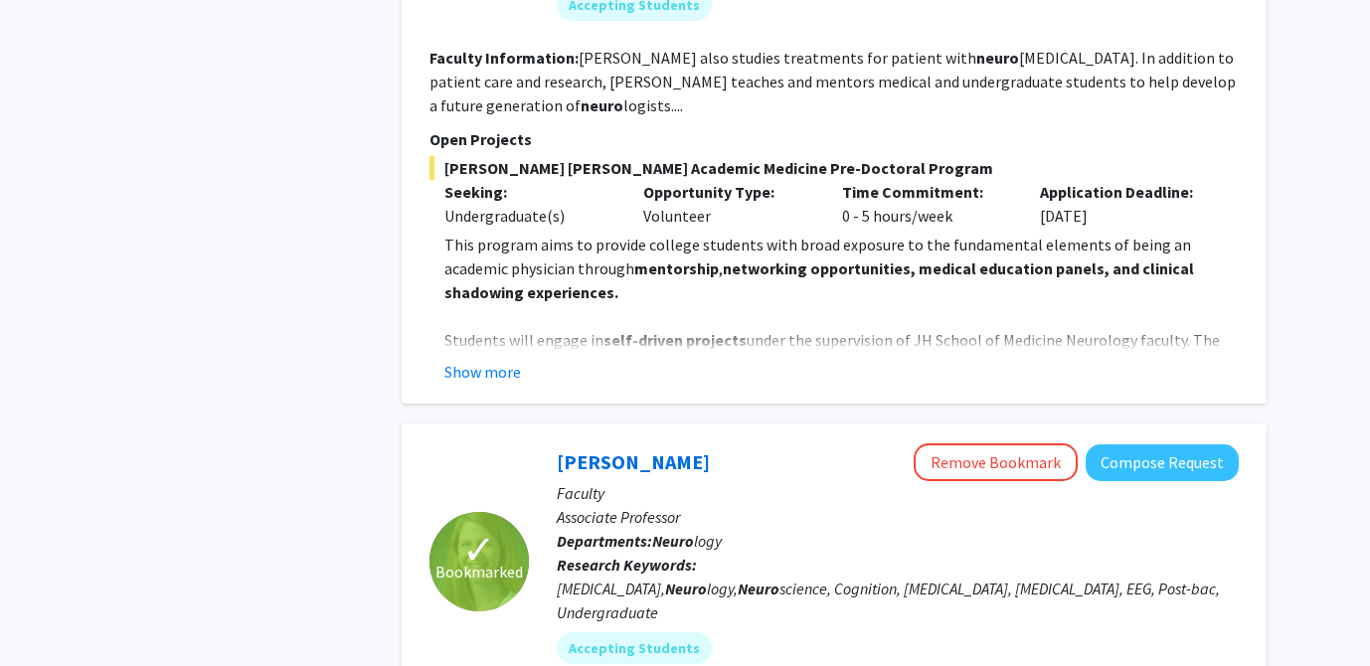
scroll to position [1457, 0]
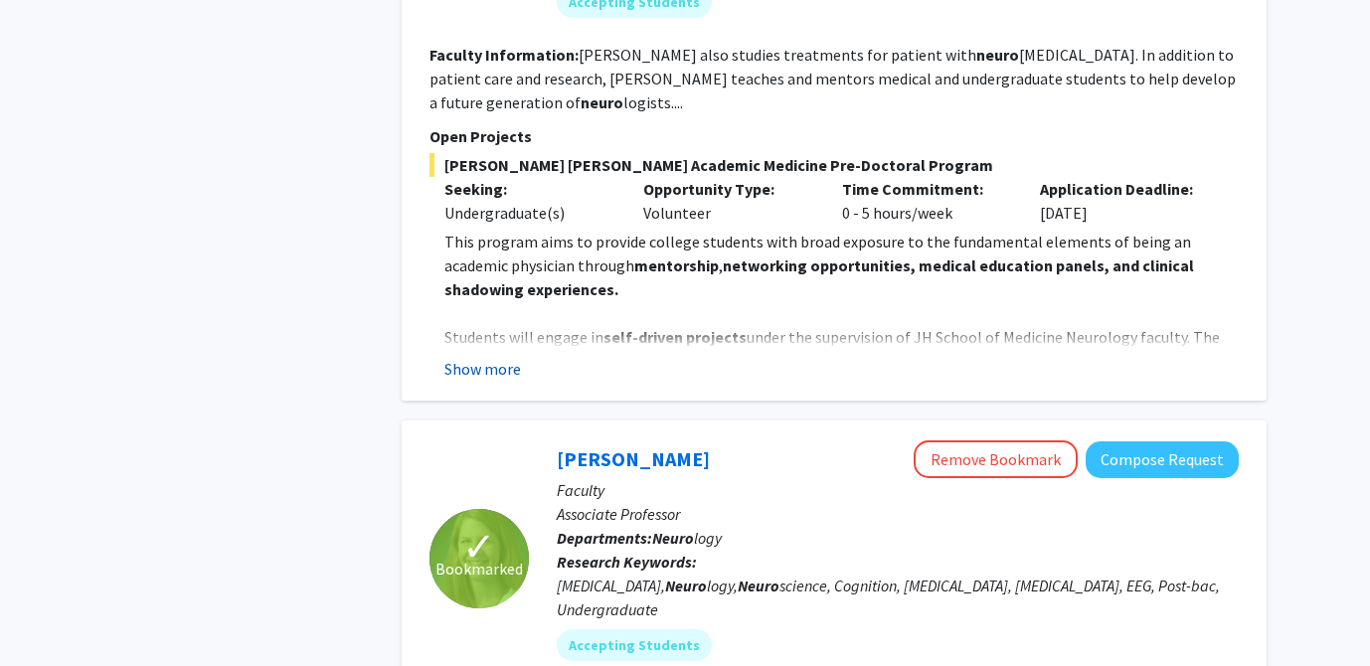
click at [471, 357] on button "Show more" at bounding box center [482, 369] width 77 height 24
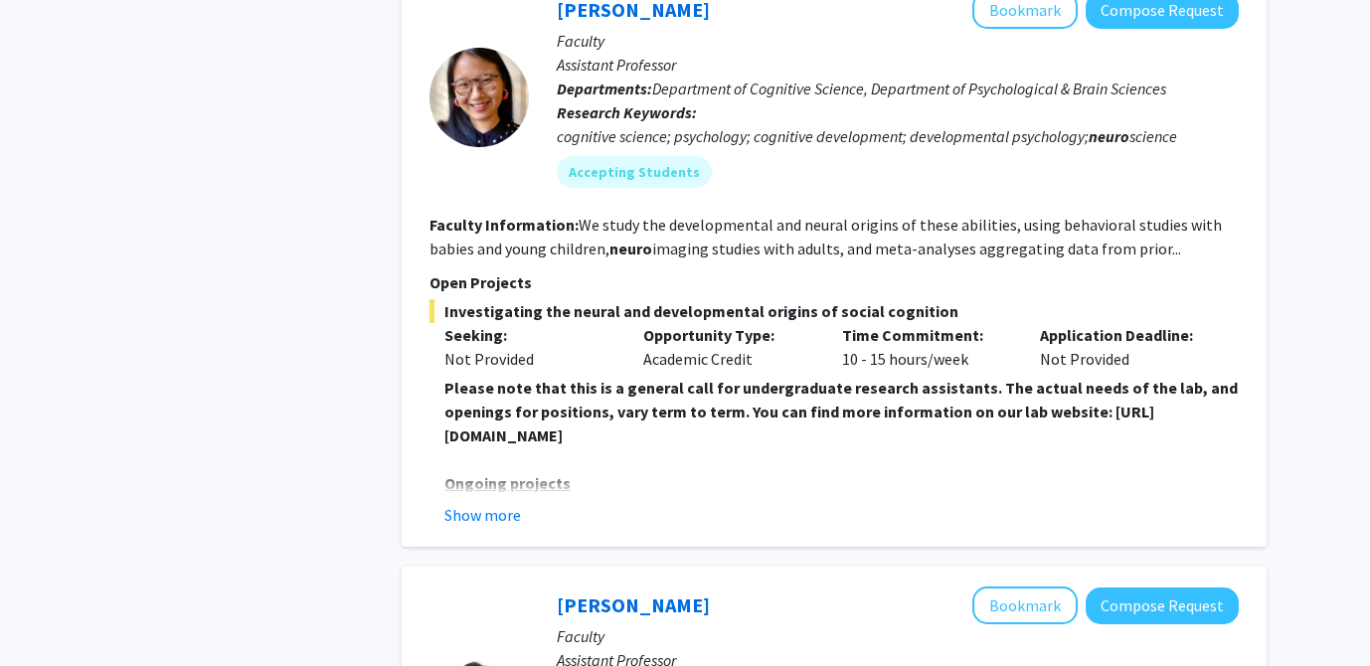
scroll to position [3953, 0]
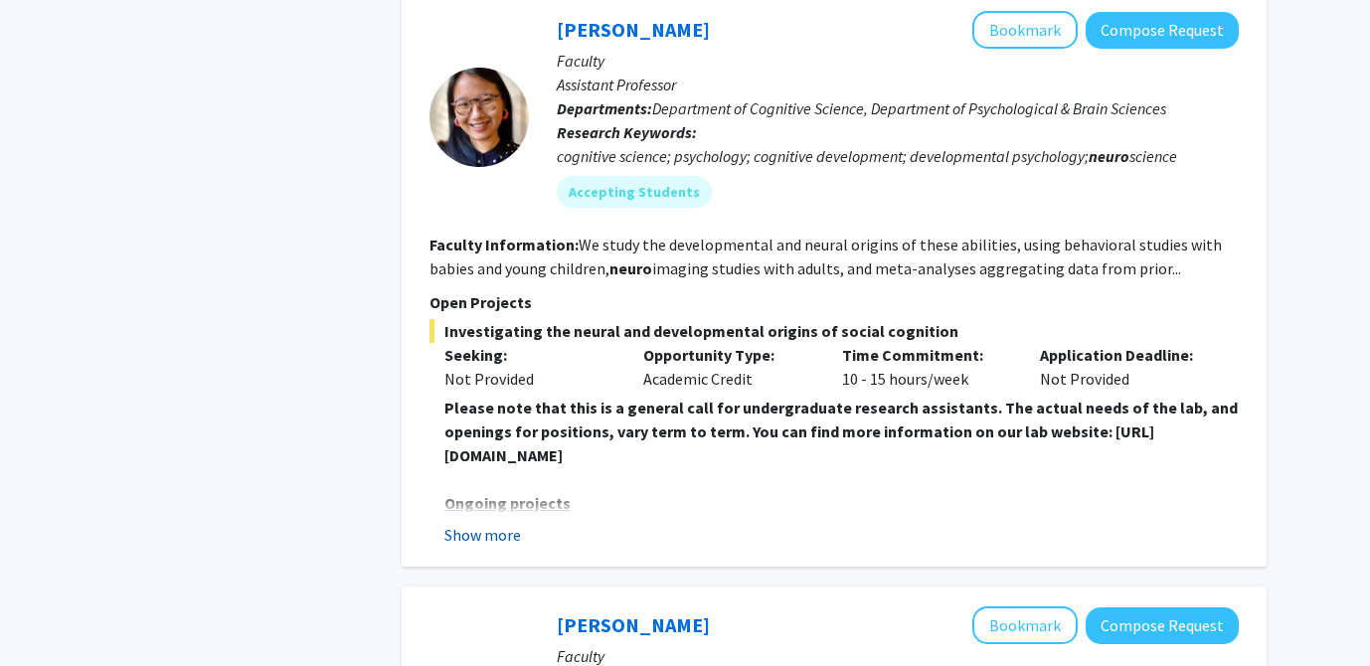
click at [501, 523] on button "Show more" at bounding box center [482, 535] width 77 height 24
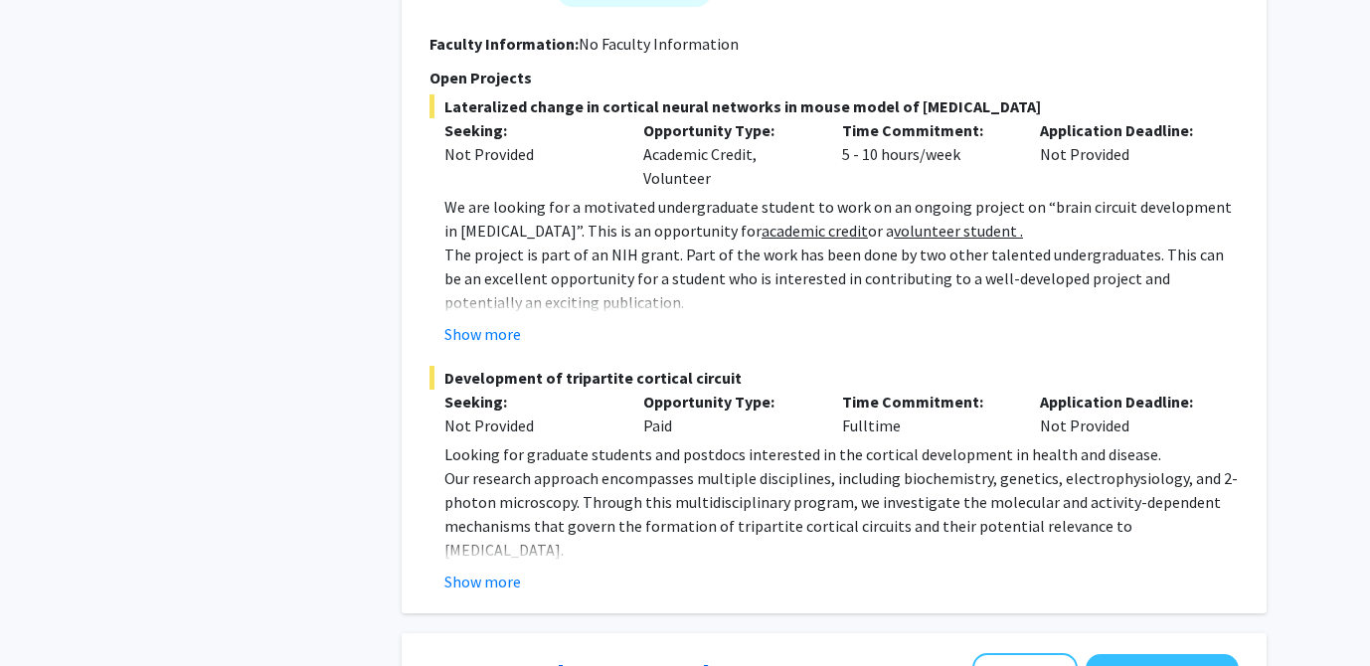
scroll to position [5374, 0]
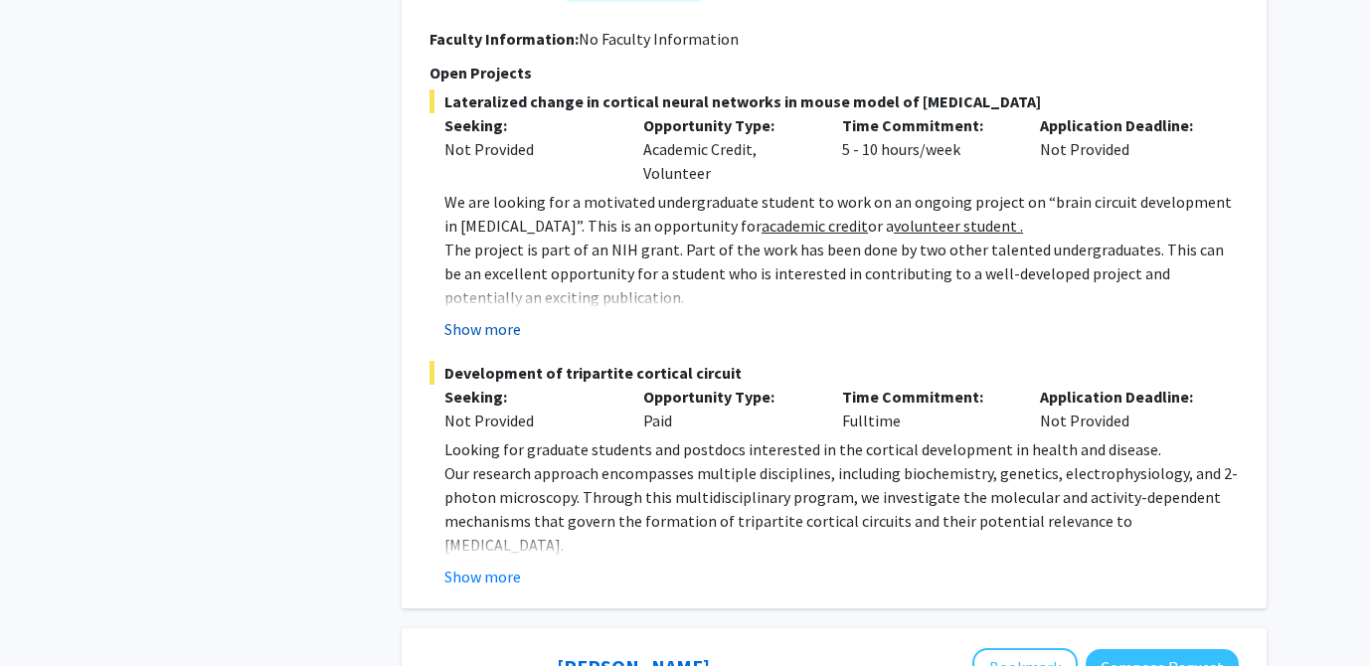
click at [457, 317] on button "Show more" at bounding box center [482, 329] width 77 height 24
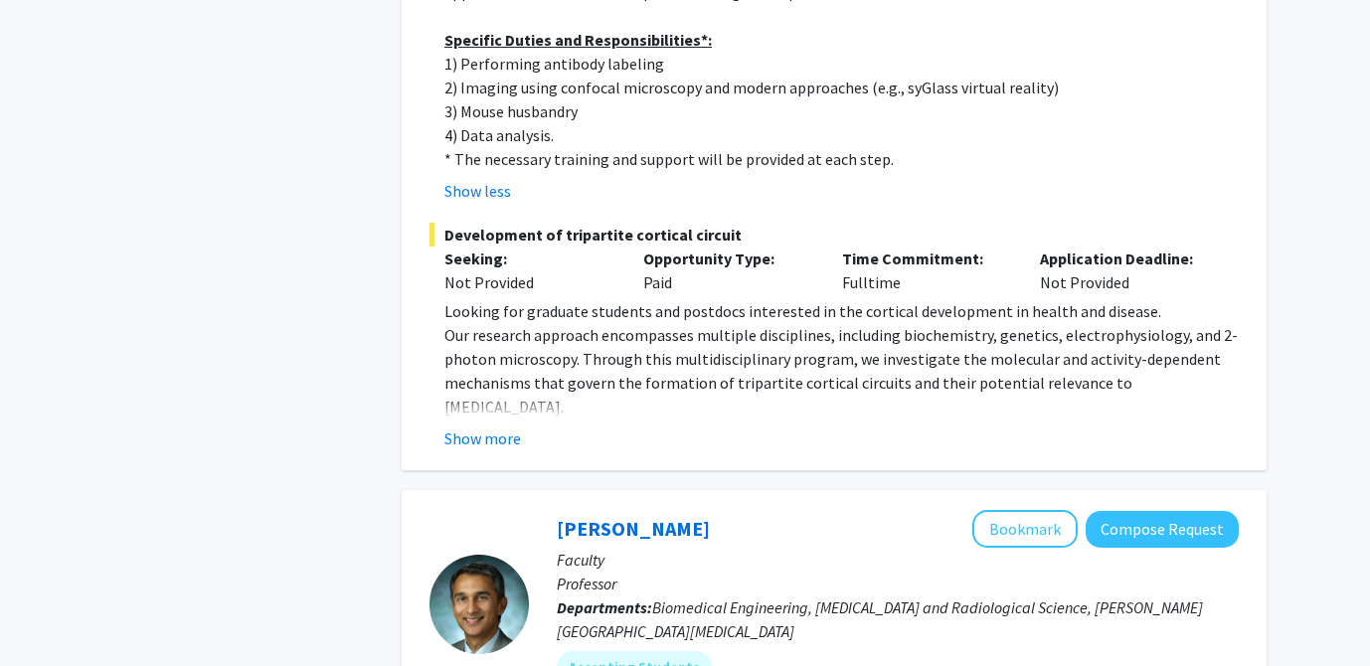
scroll to position [5847, 0]
click at [493, 425] on button "Show more" at bounding box center [482, 437] width 77 height 24
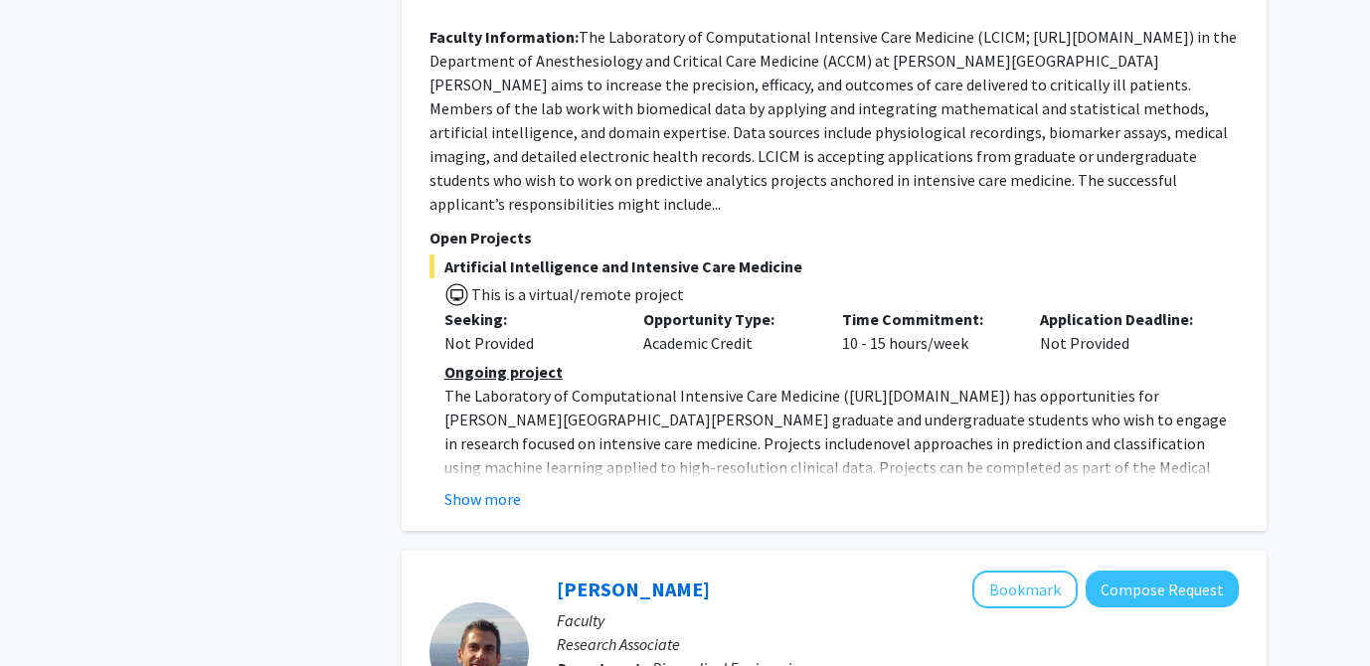
scroll to position [7318, 0]
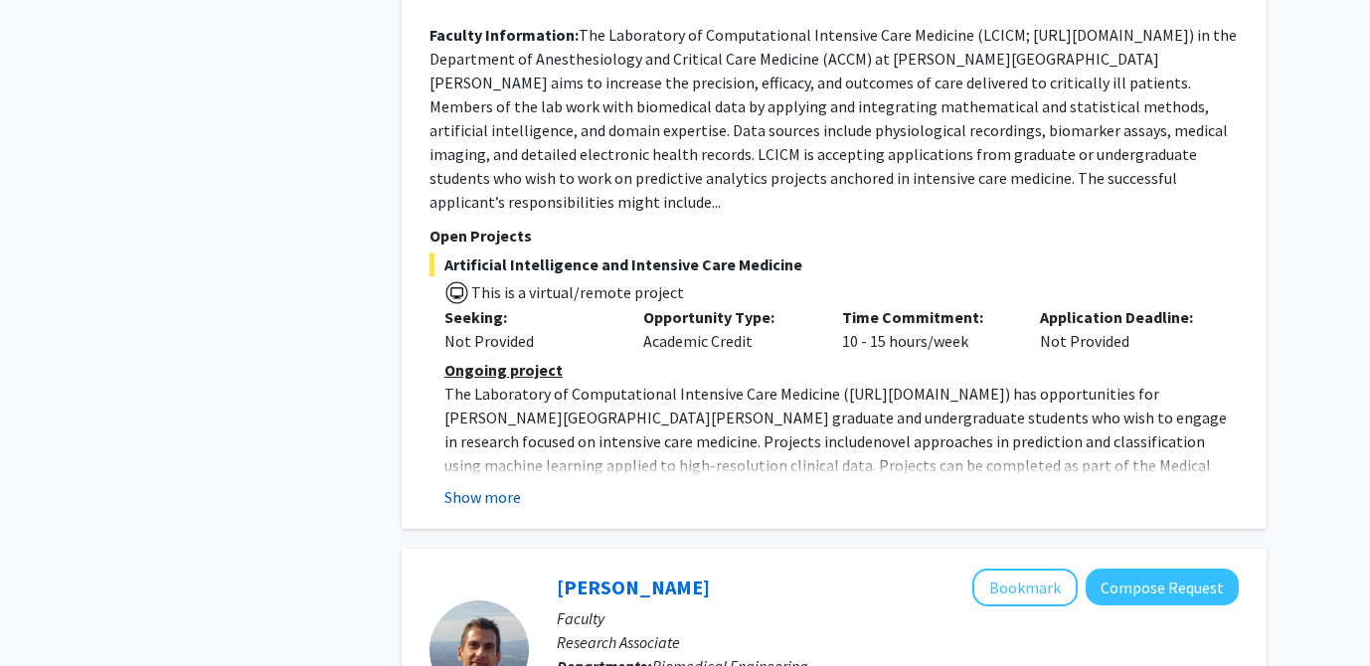
click at [482, 485] on button "Show more" at bounding box center [482, 497] width 77 height 24
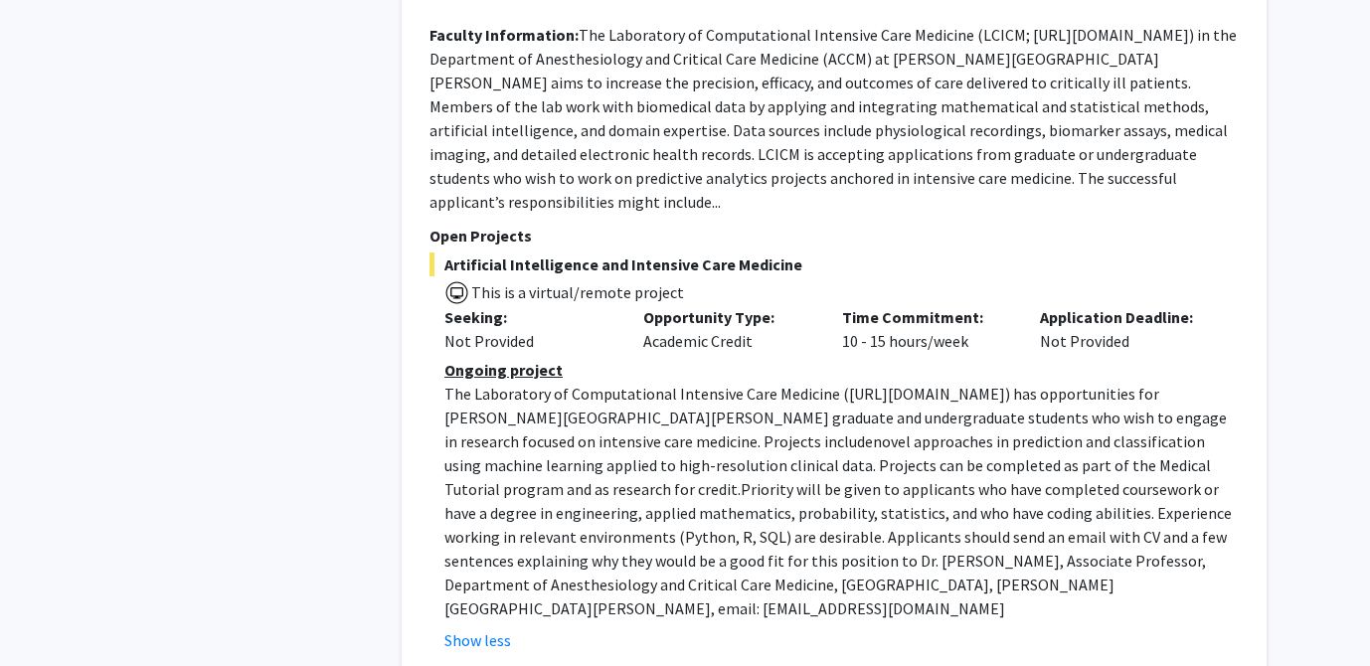
drag, startPoint x: 555, startPoint y: 357, endPoint x: 1056, endPoint y: 378, distance: 501.5
click at [1056, 382] on p "The Laboratory of Computational Intensive Care Medicine ( [URL][DOMAIN_NAME] ) …" at bounding box center [841, 501] width 794 height 239
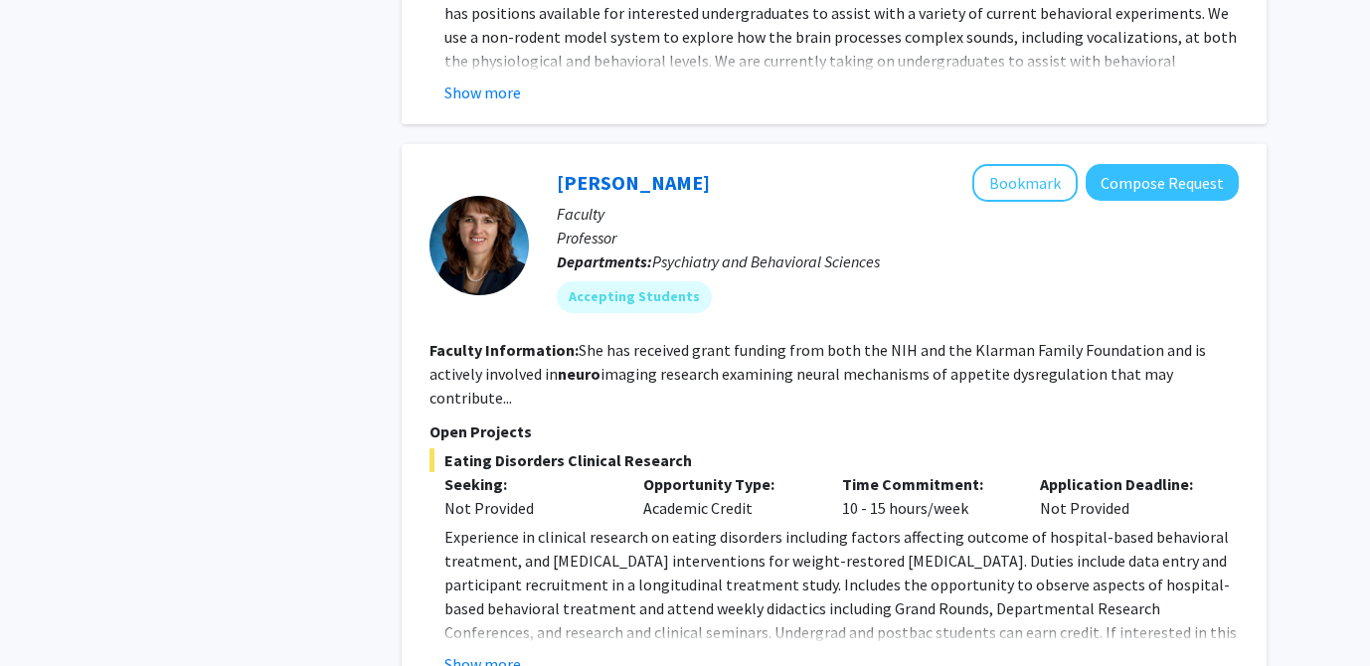
scroll to position [8567, 0]
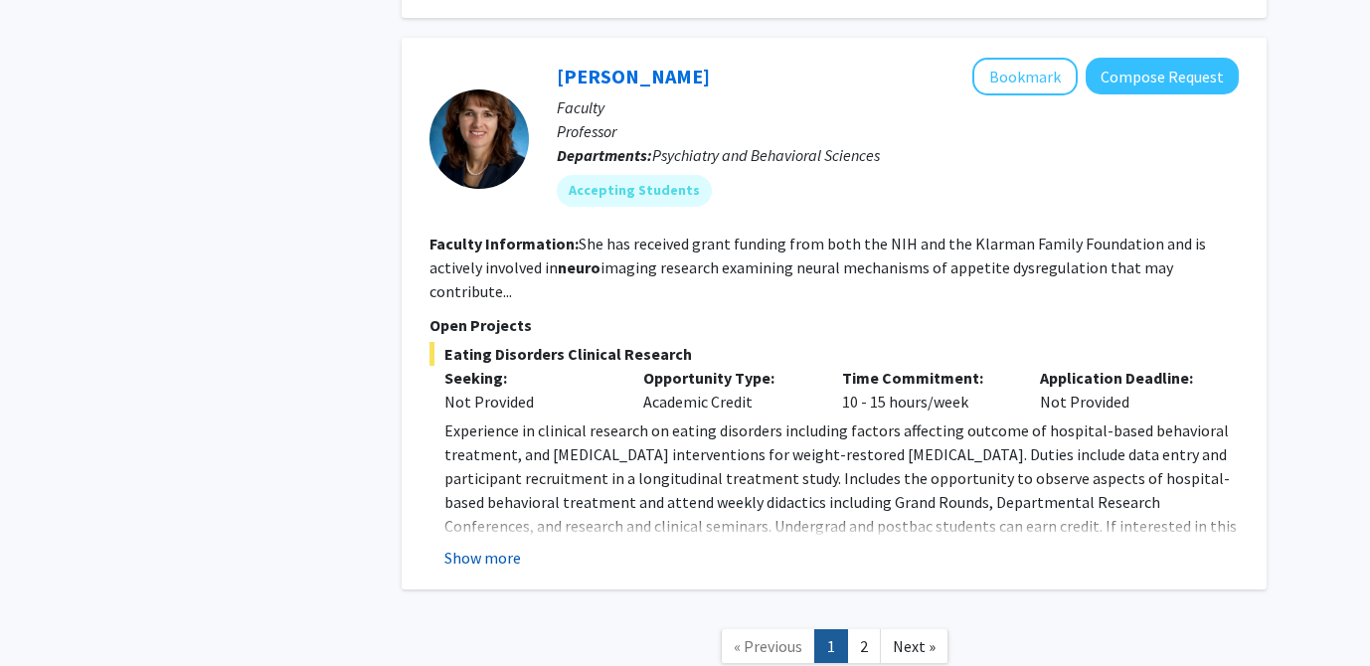
click at [444, 546] on button "Show more" at bounding box center [482, 558] width 77 height 24
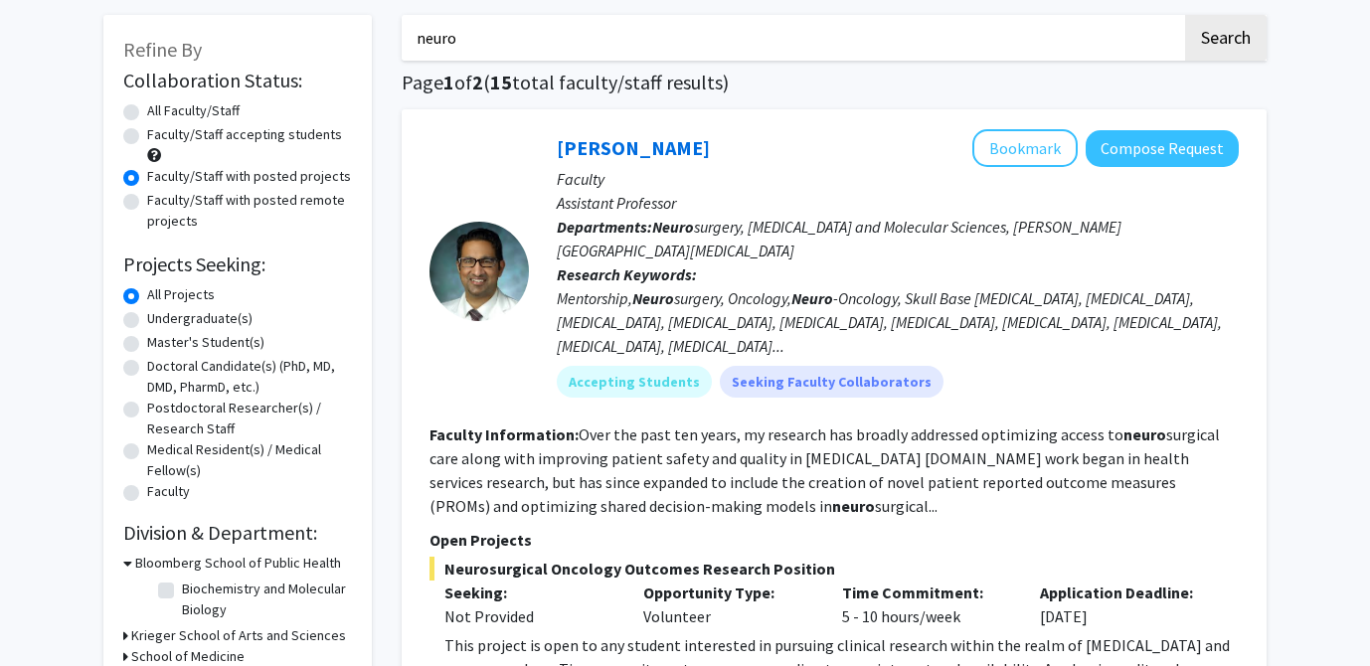
scroll to position [0, 0]
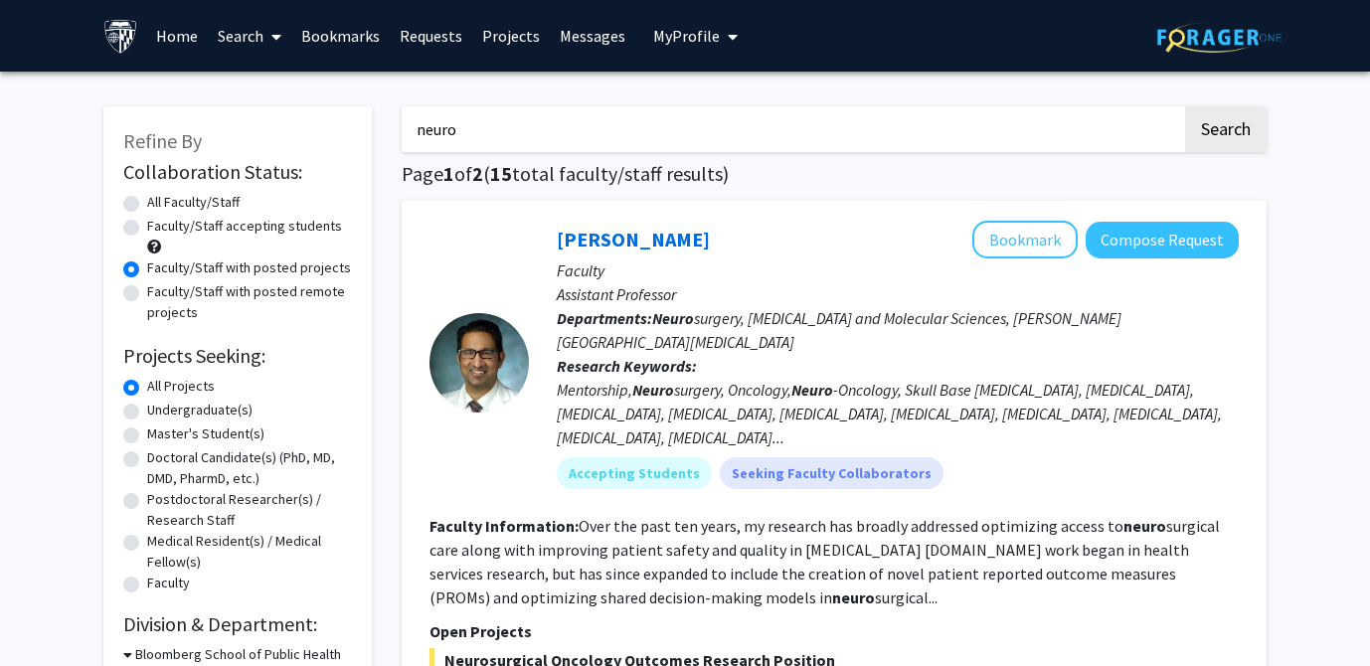
click at [169, 408] on label "Undergraduate(s)" at bounding box center [199, 410] width 105 height 21
click at [160, 408] on input "Undergraduate(s)" at bounding box center [153, 406] width 13 height 13
radio input "true"
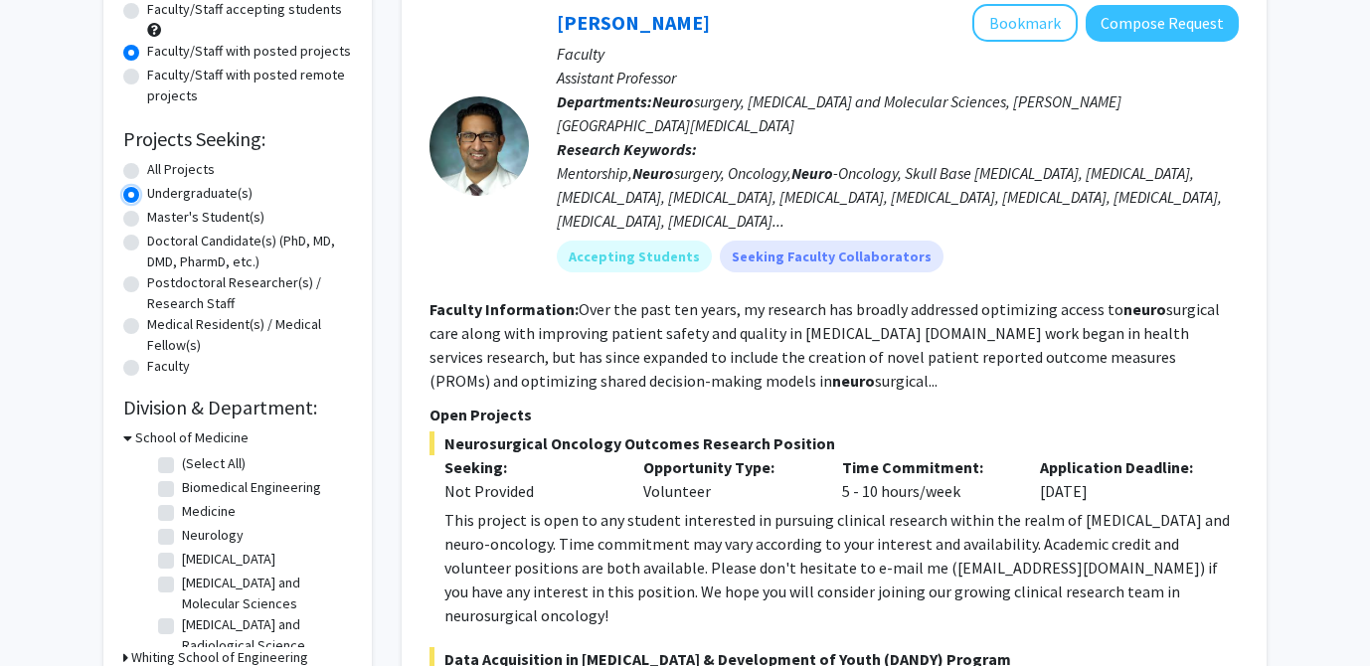
scroll to position [132, 0]
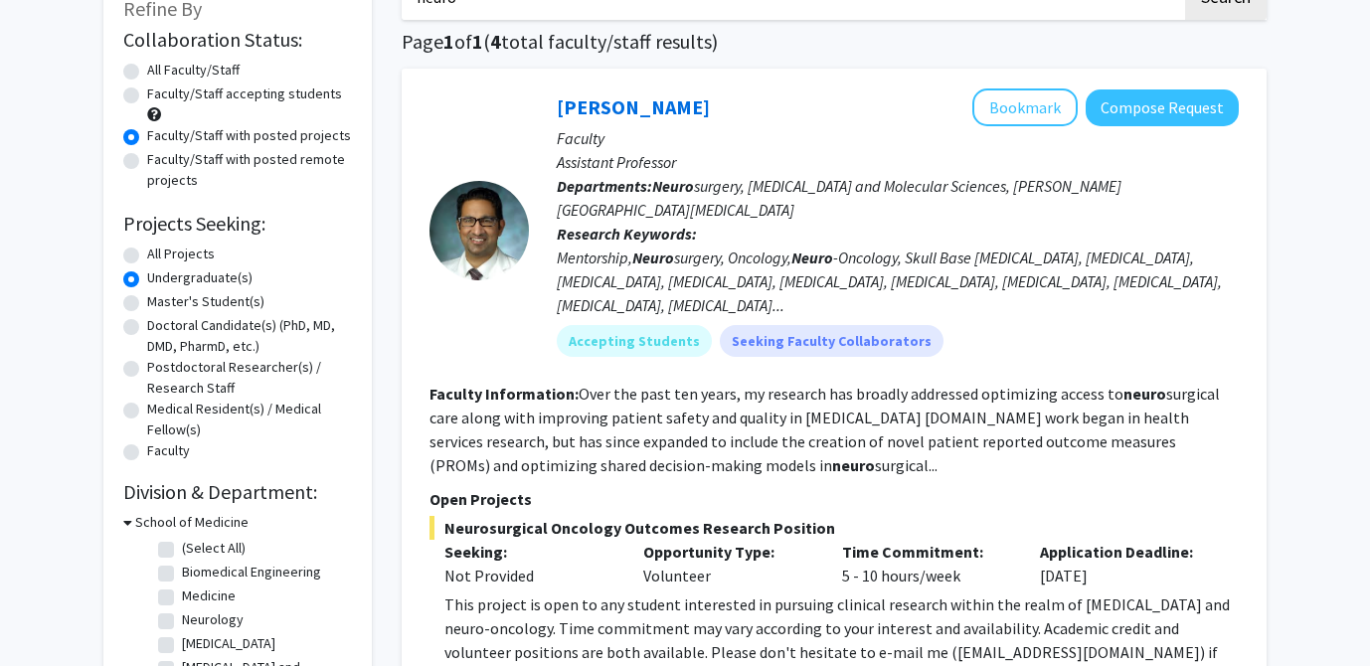
click at [146, 253] on div "All Projects" at bounding box center [237, 256] width 229 height 24
click at [147, 253] on label "All Projects" at bounding box center [181, 254] width 68 height 21
click at [147, 253] on input "All Projects" at bounding box center [153, 250] width 13 height 13
radio input "true"
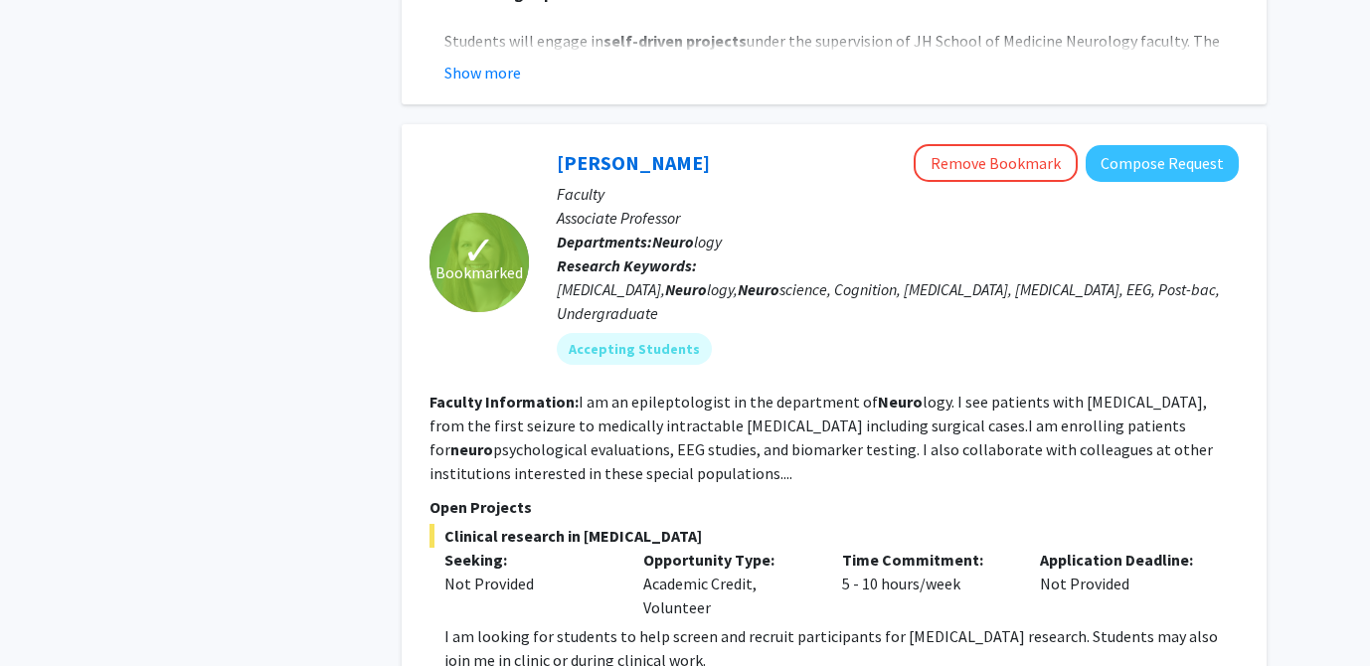
scroll to position [1771, 0]
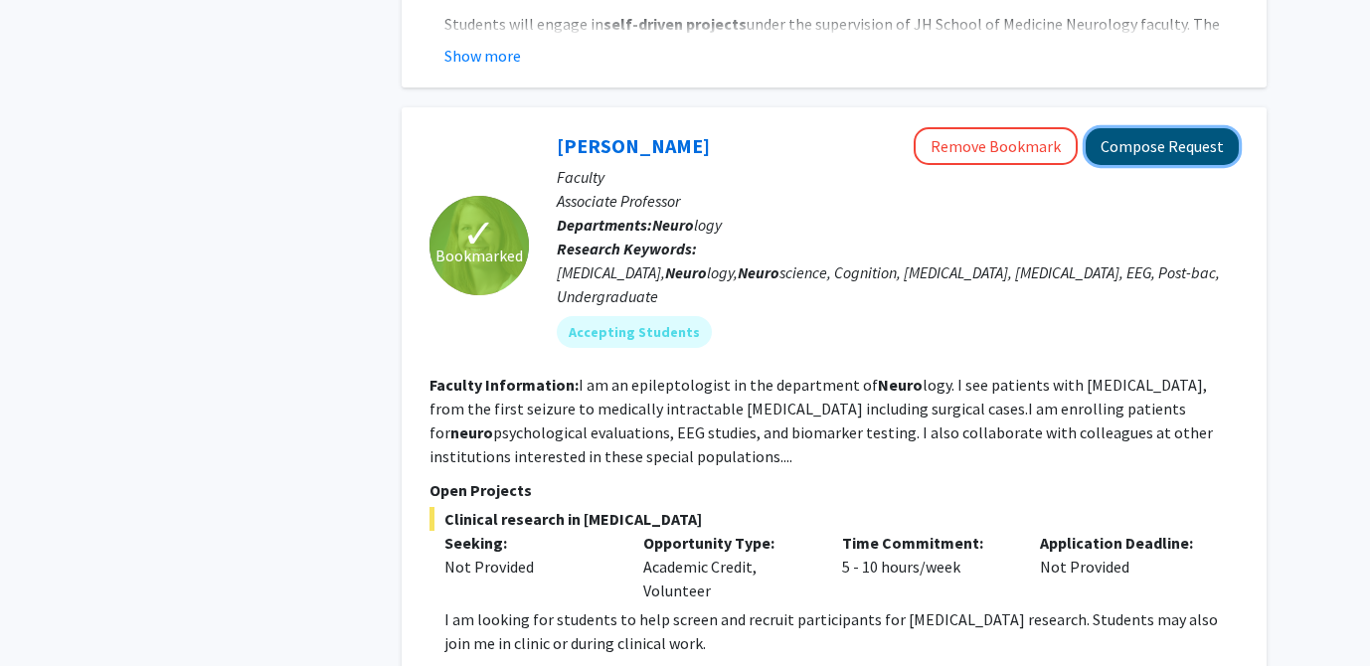
click at [1158, 128] on button "Compose Request" at bounding box center [1162, 146] width 153 height 37
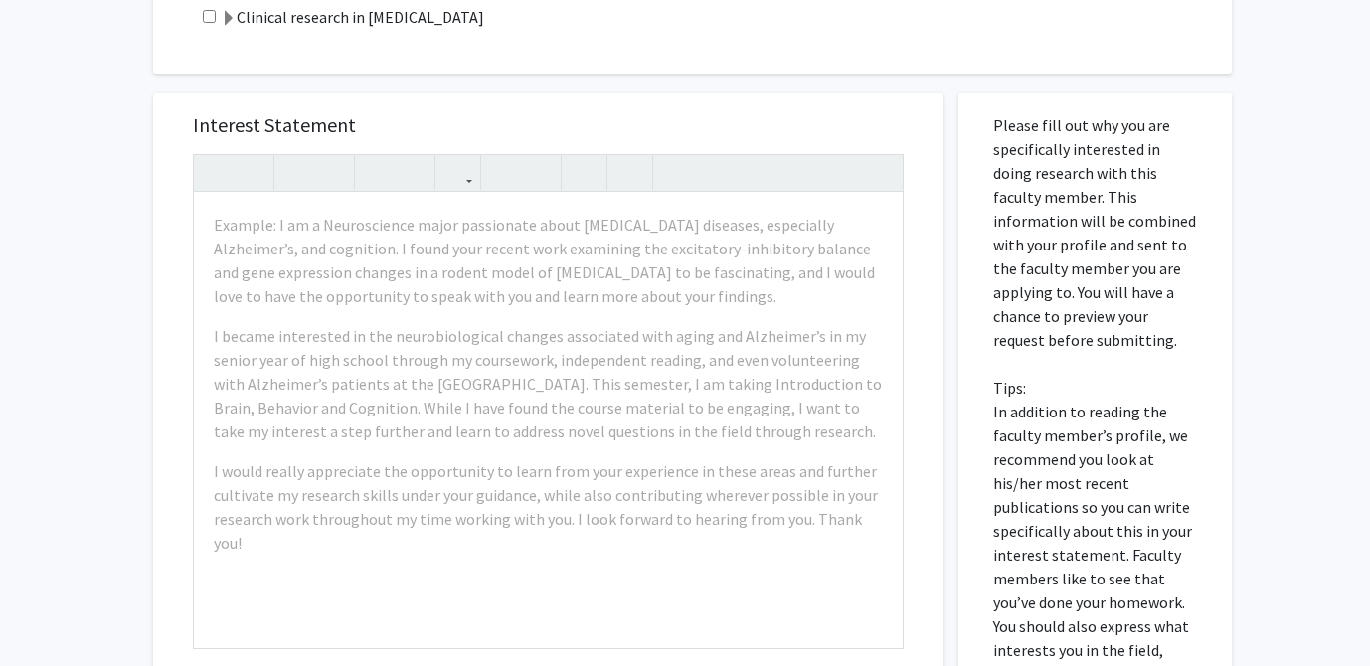
scroll to position [699, 0]
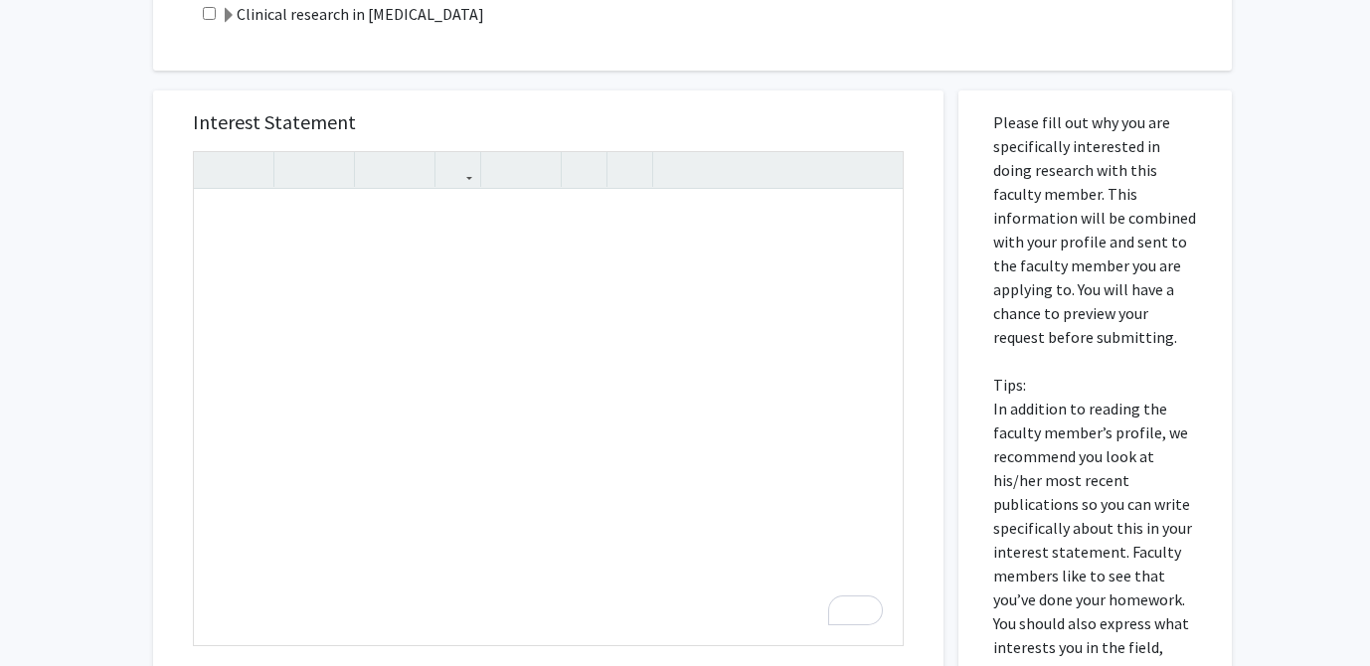
click at [878, 85] on div "Interest Statement Insert link Remove link Supplemental Files File Name Uploade…" at bounding box center [548, 520] width 820 height 899
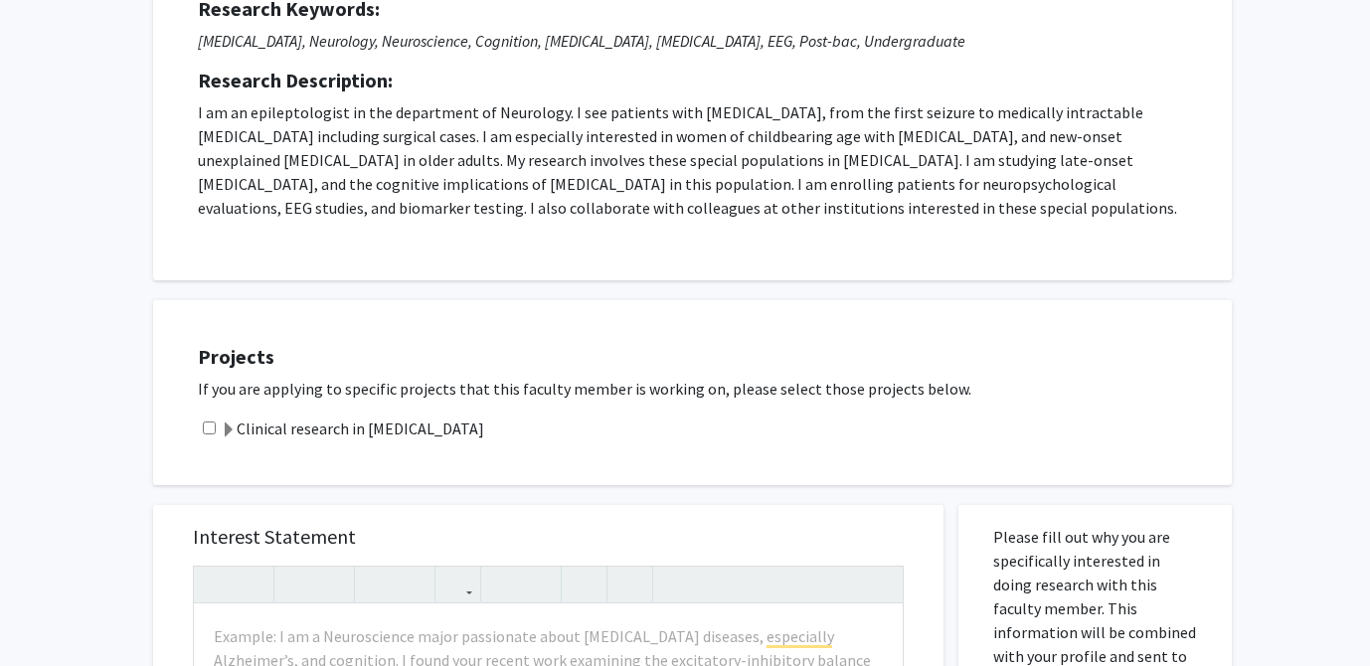
scroll to position [0, 0]
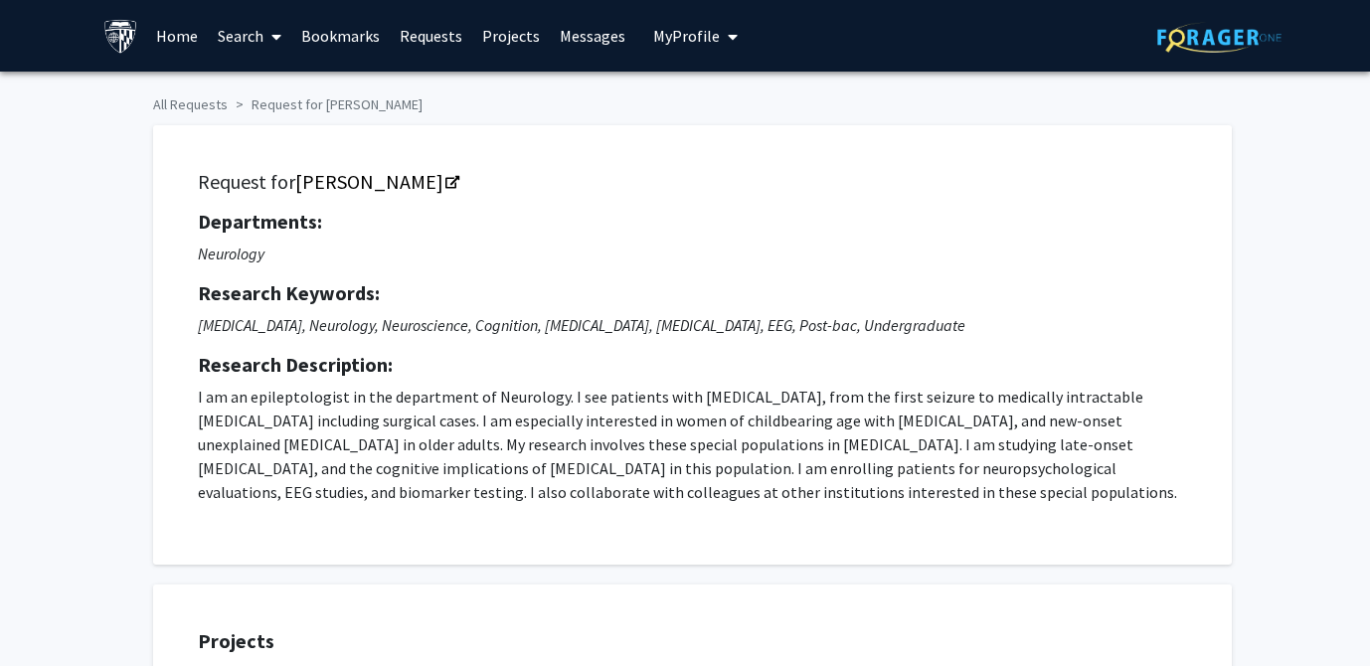
click at [696, 34] on span "My Profile" at bounding box center [686, 36] width 67 height 20
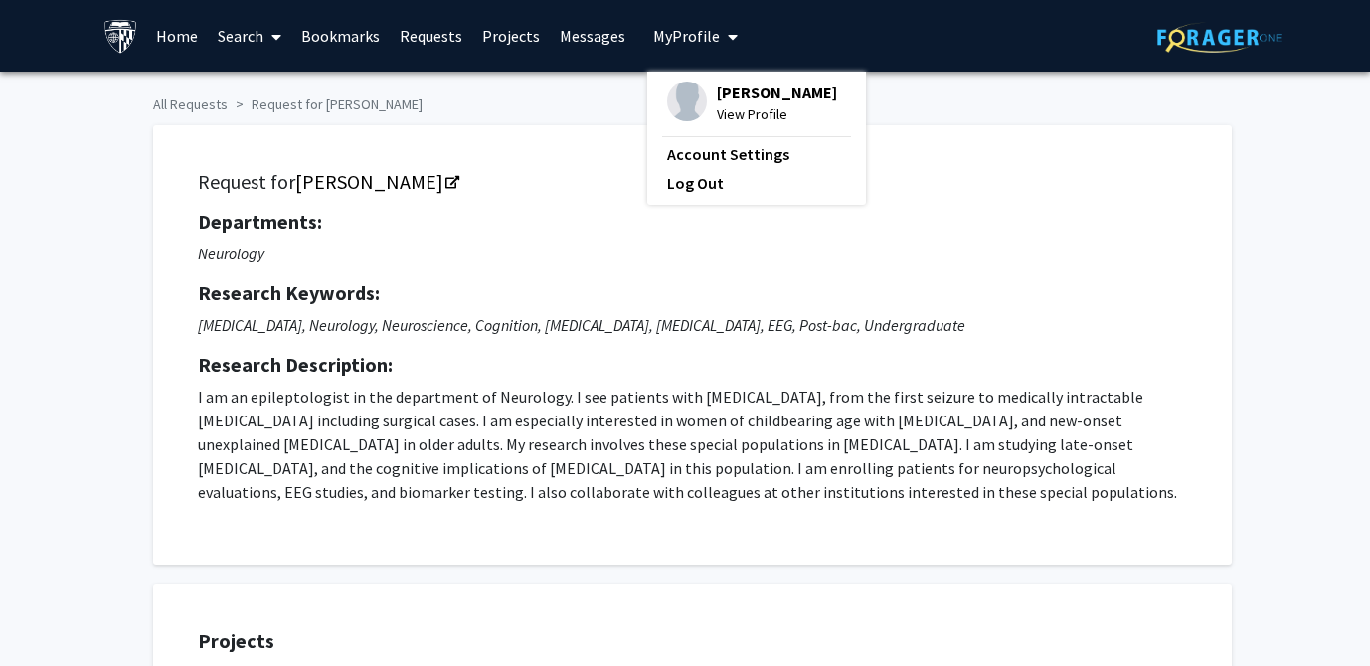
click at [717, 100] on span "[PERSON_NAME]" at bounding box center [777, 93] width 120 height 22
